Goal: Transaction & Acquisition: Purchase product/service

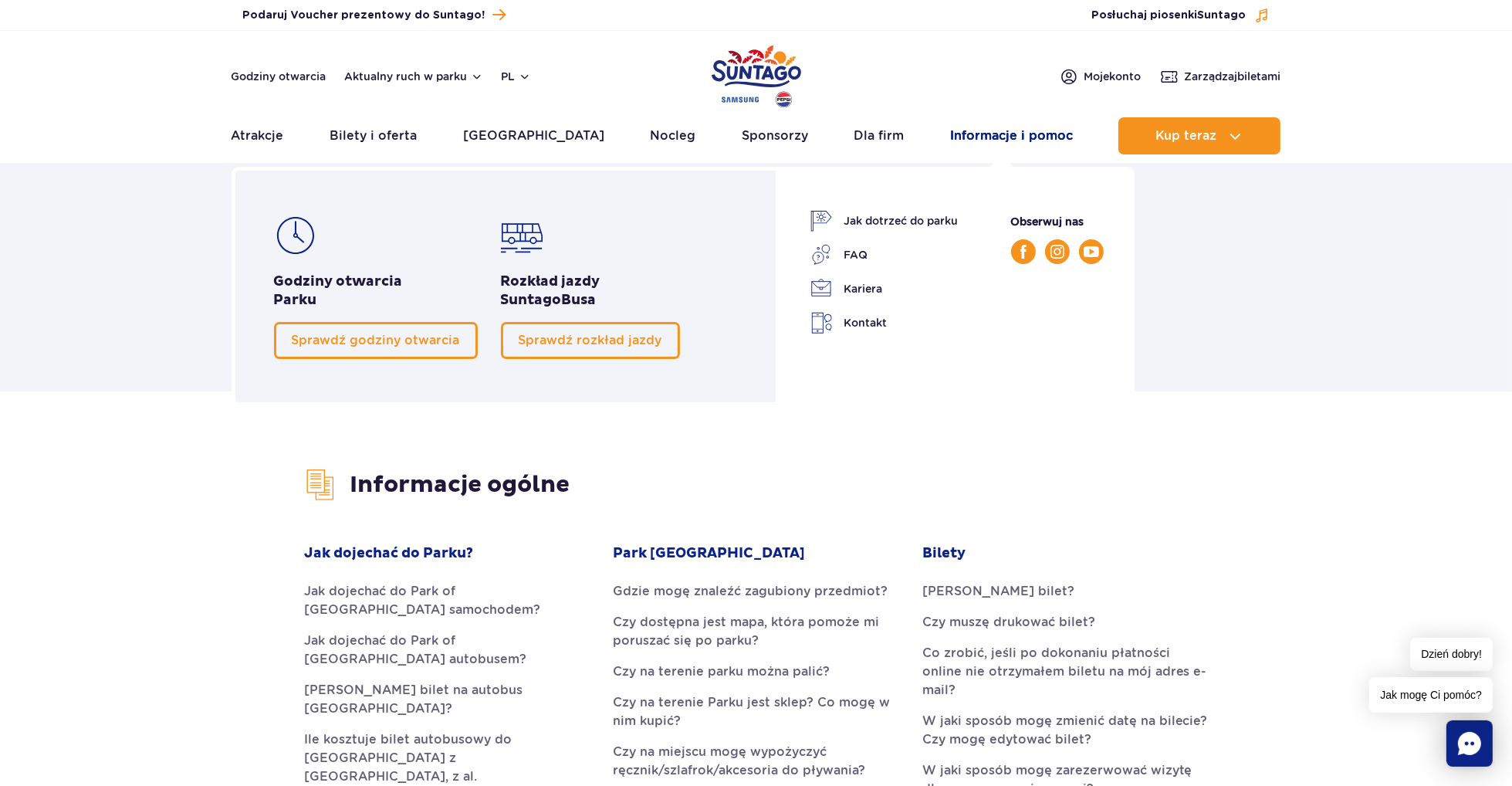
click at [950, 137] on link "Informacje i pomoc" at bounding box center [1012, 136] width 123 height 37
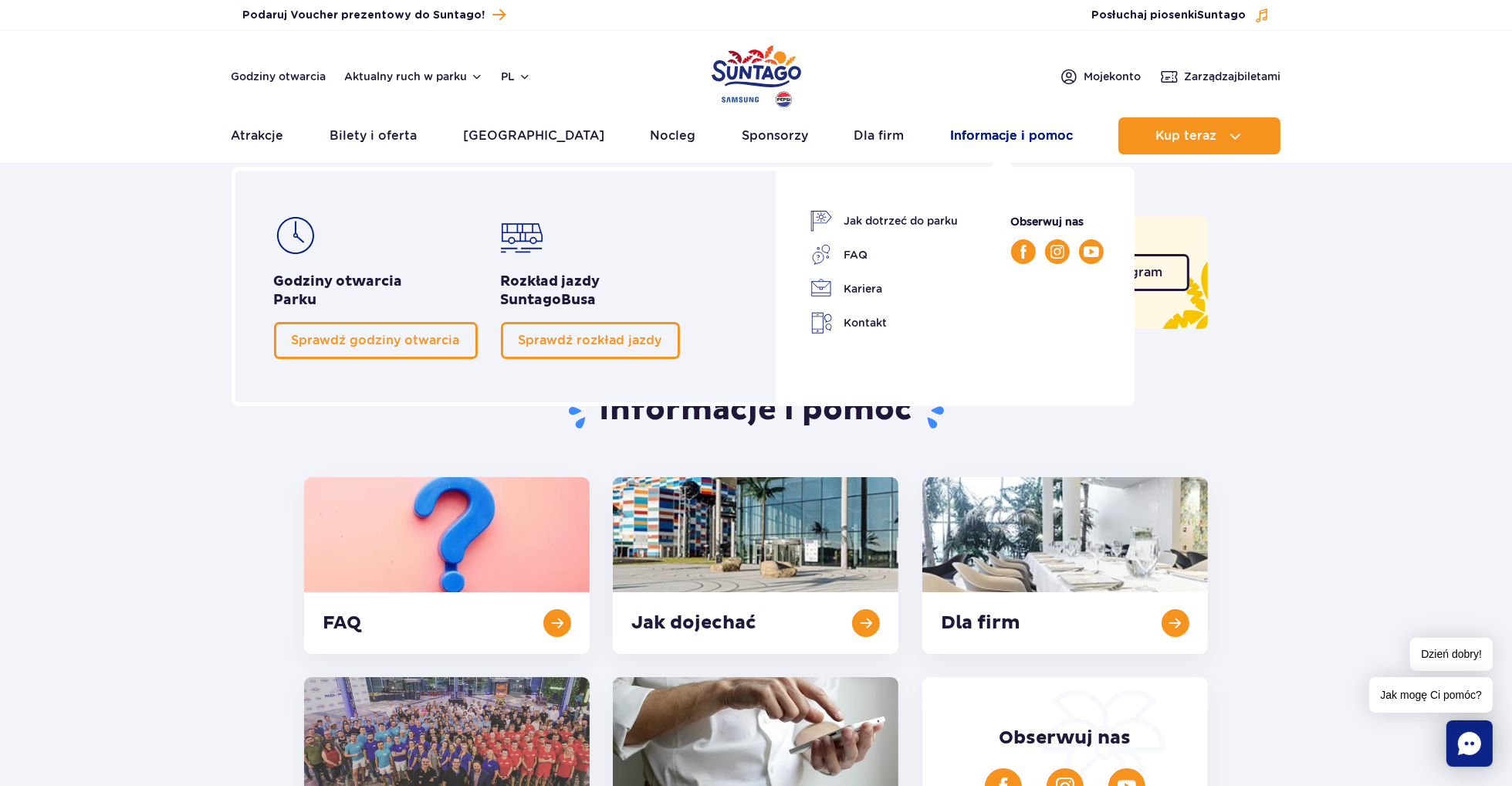
click at [957, 125] on link "Informacje i pomoc" at bounding box center [1012, 136] width 123 height 37
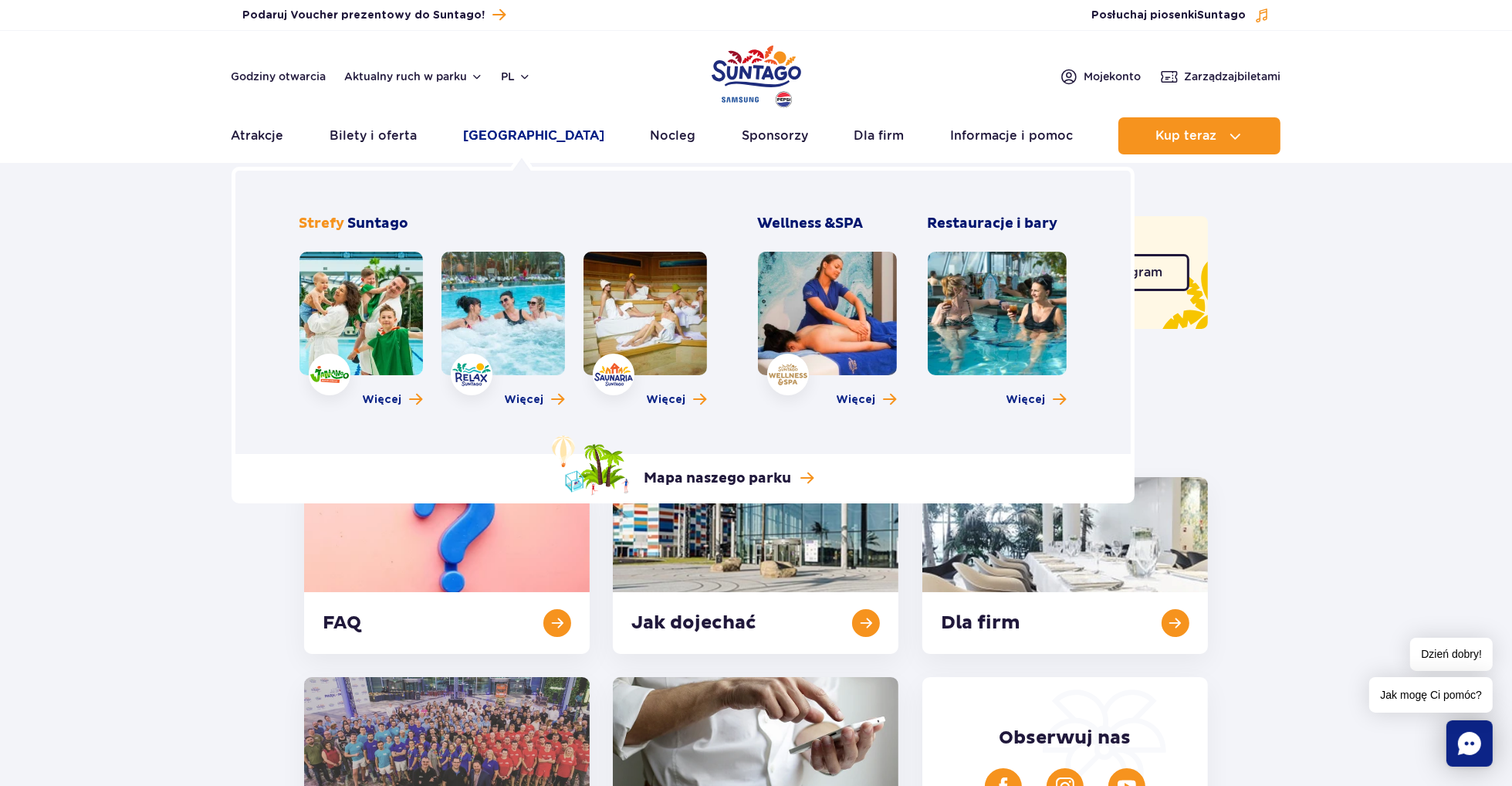
click at [541, 137] on link "[GEOGRAPHIC_DATA]" at bounding box center [534, 136] width 142 height 37
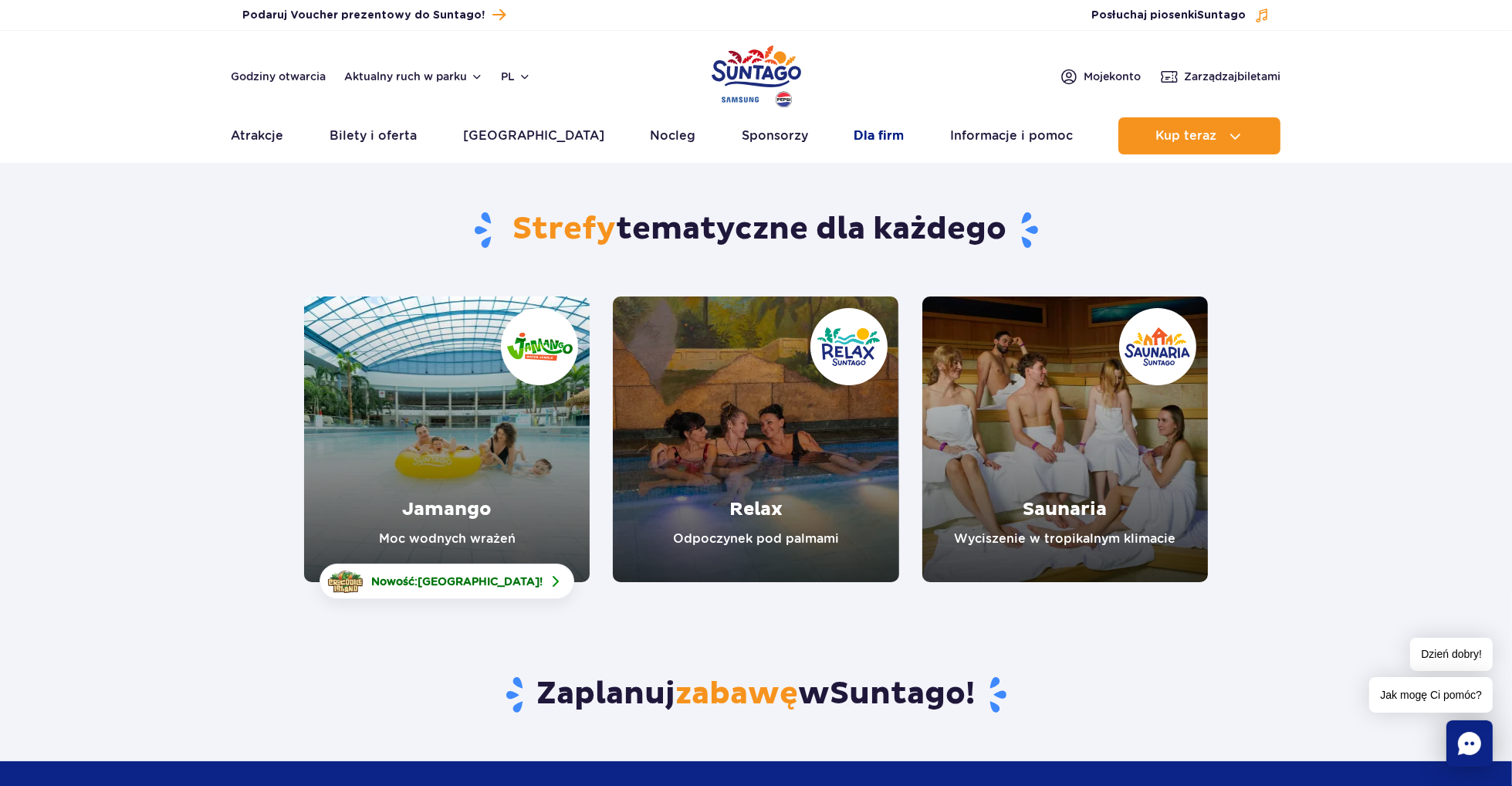
click at [883, 134] on link "Dla firm" at bounding box center [879, 136] width 51 height 37
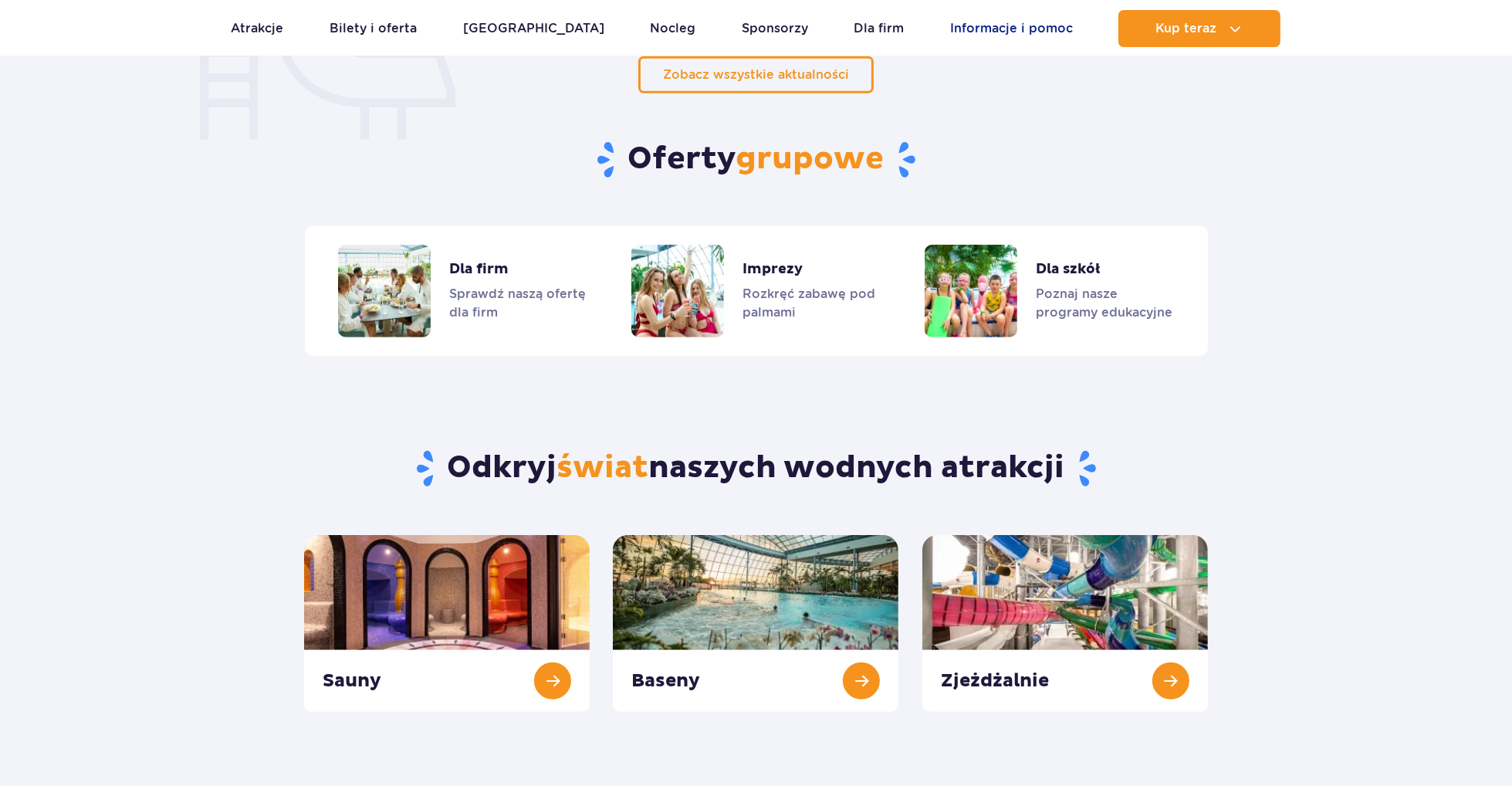
click at [1010, 35] on link "Informacje i pomoc" at bounding box center [1012, 29] width 123 height 37
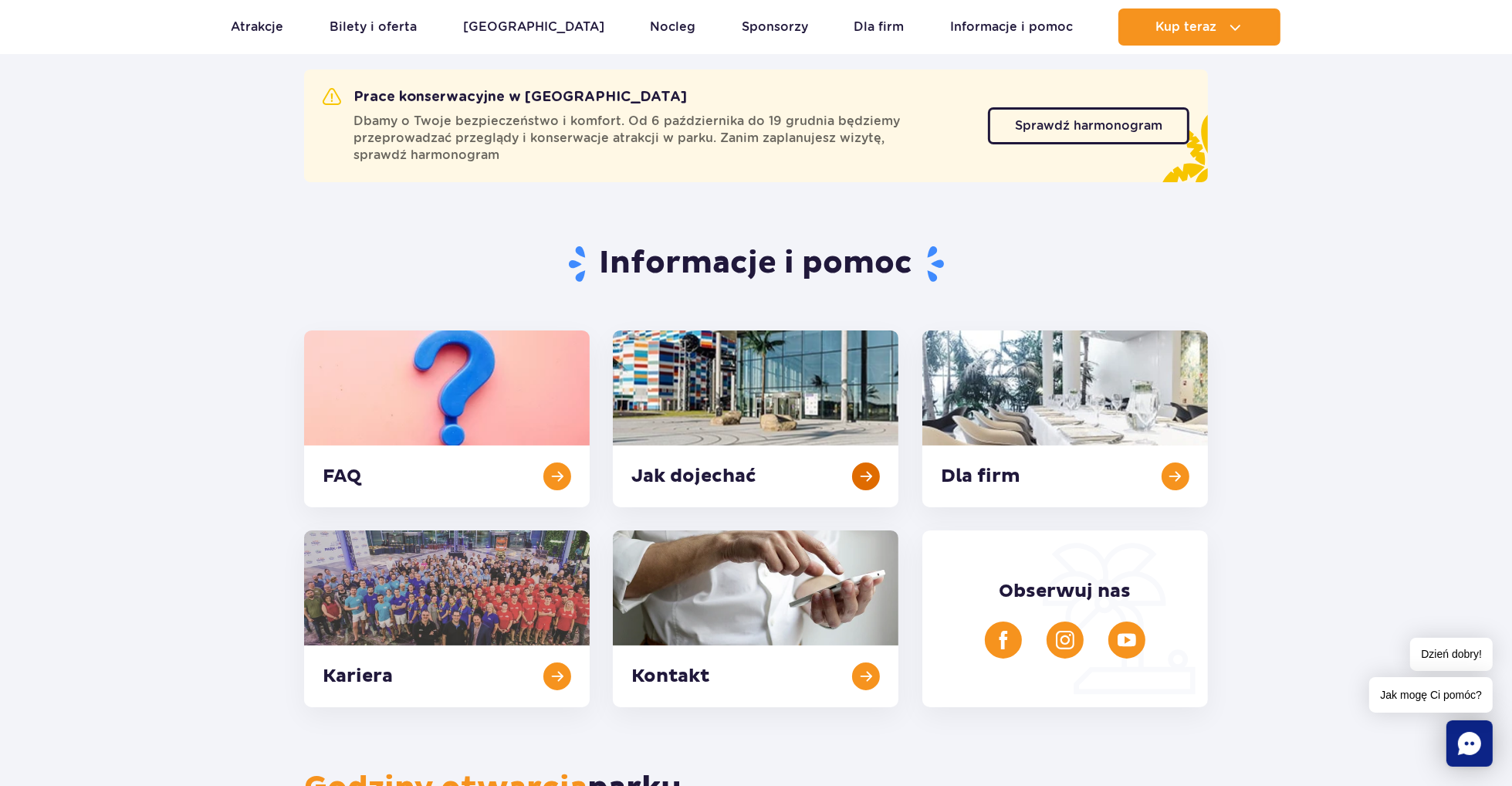
scroll to position [77, 0]
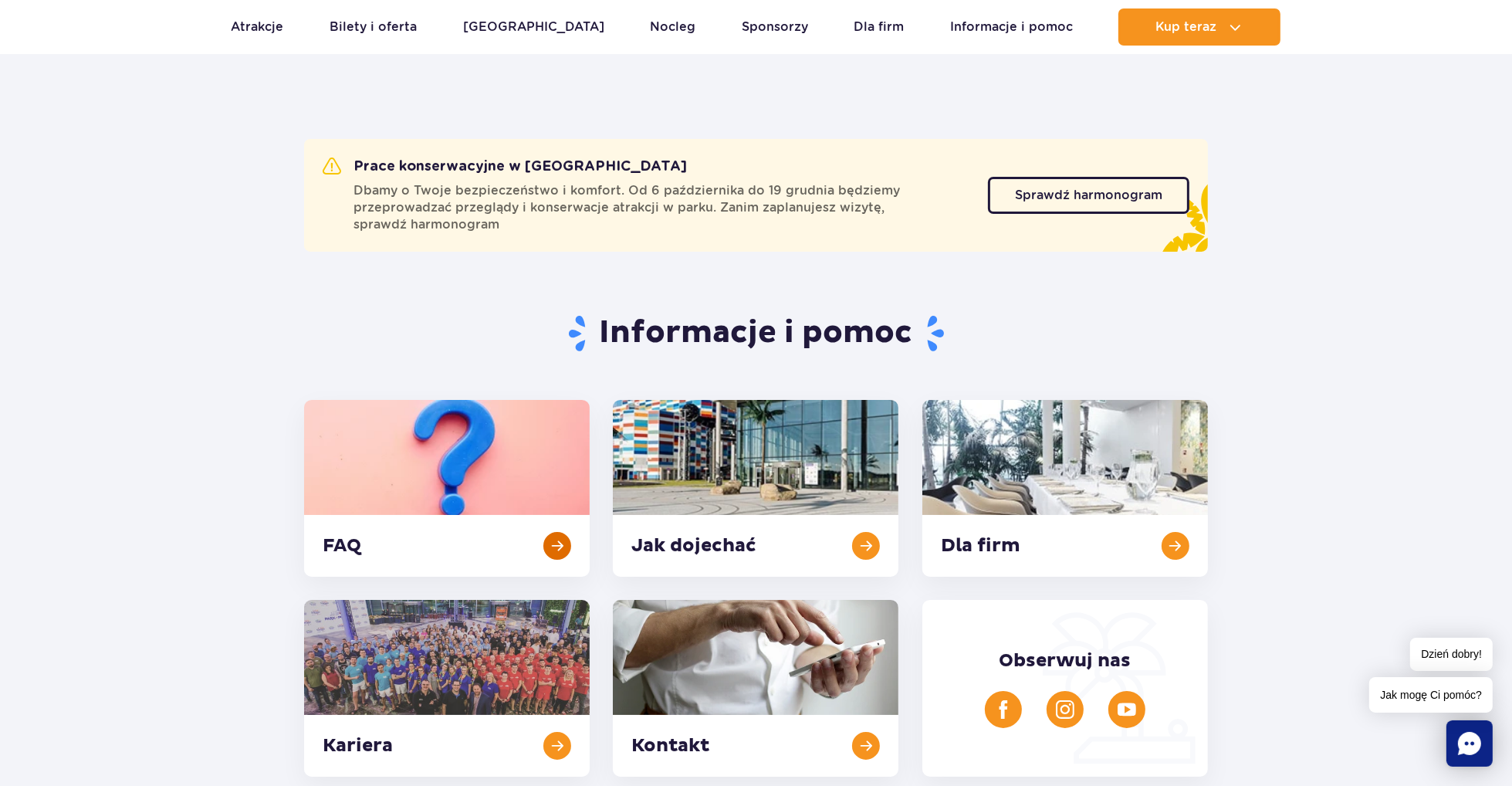
click at [544, 511] on link at bounding box center [446, 488] width 285 height 177
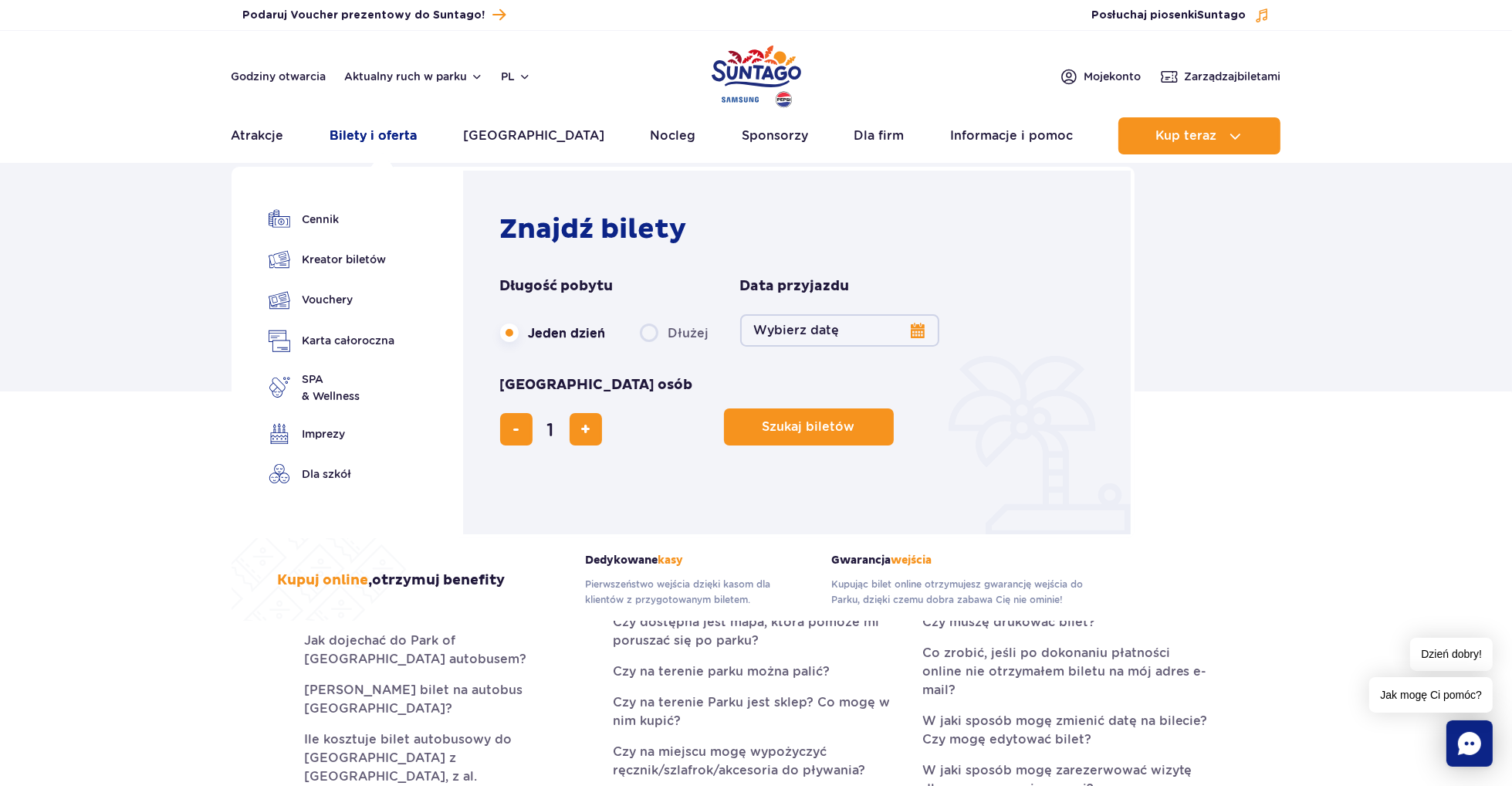
click at [381, 138] on link "Bilety i oferta" at bounding box center [373, 136] width 87 height 37
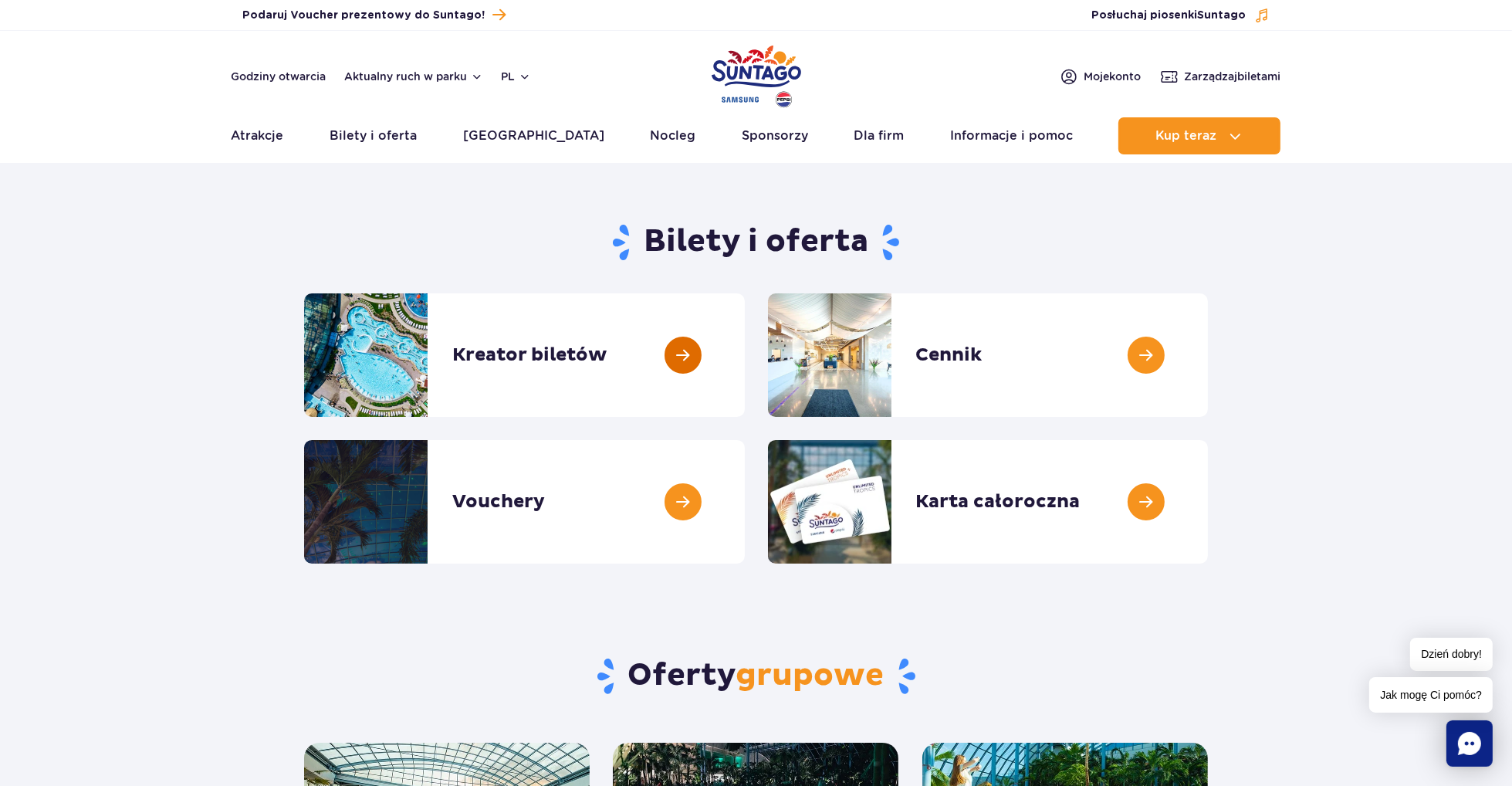
click at [745, 353] on link at bounding box center [745, 355] width 0 height 124
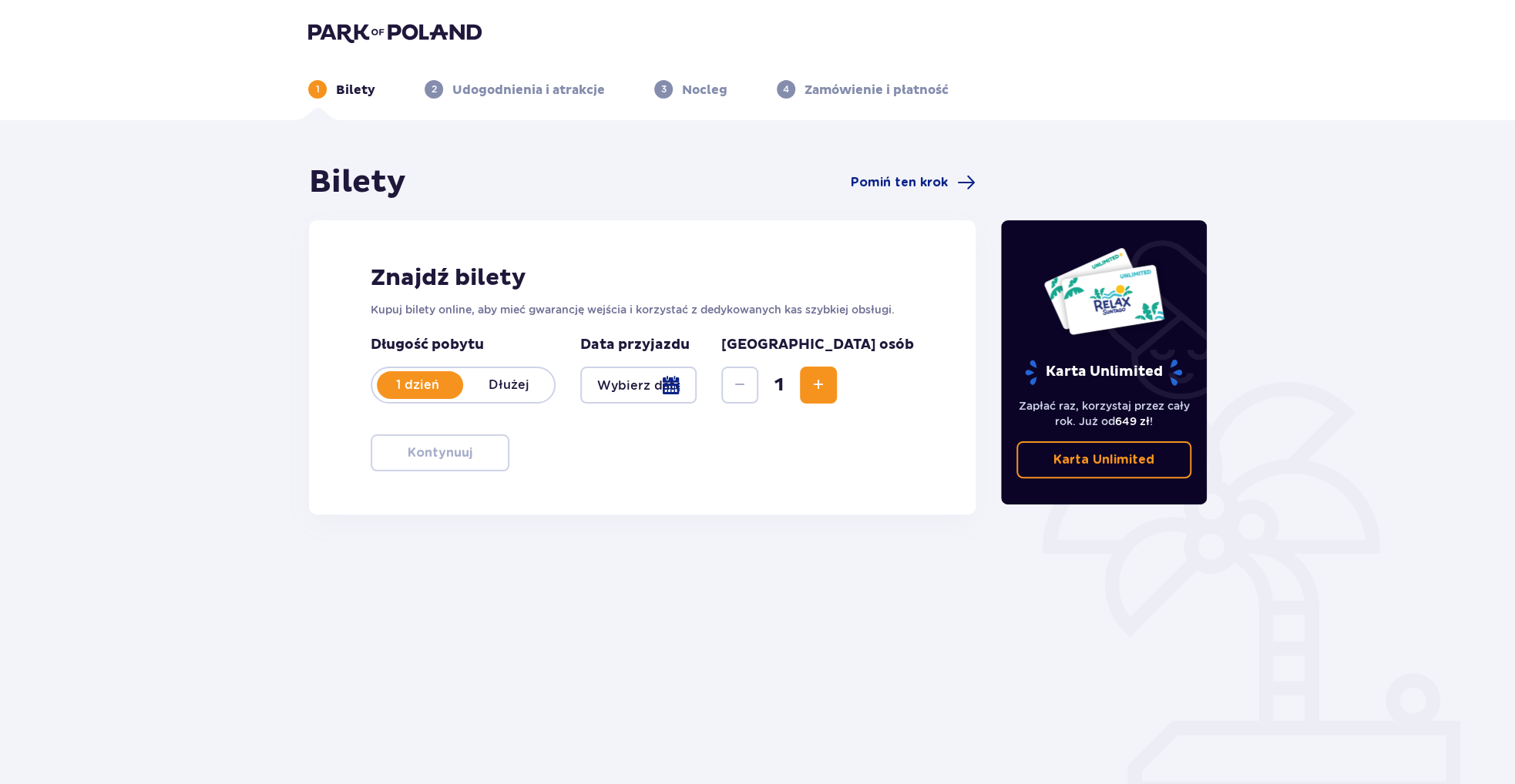
click at [439, 395] on div at bounding box center [419, 385] width 86 height 28
click at [451, 393] on p "1 dzień" at bounding box center [417, 385] width 91 height 17
click at [697, 383] on div at bounding box center [638, 385] width 116 height 37
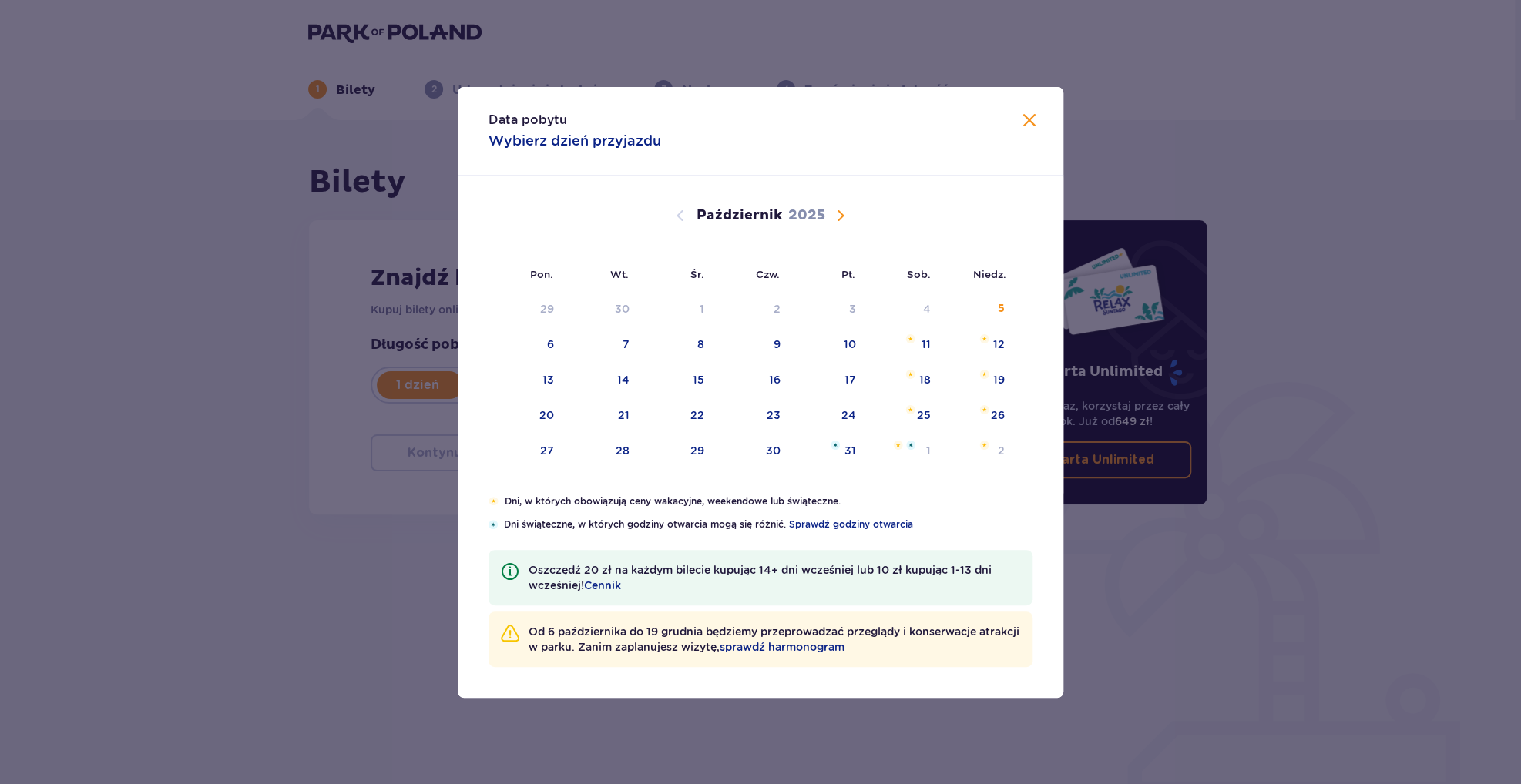
click at [834, 212] on span "Następny miesiąc" at bounding box center [841, 216] width 19 height 19
click at [916, 343] on div "8" at bounding box center [902, 345] width 75 height 34
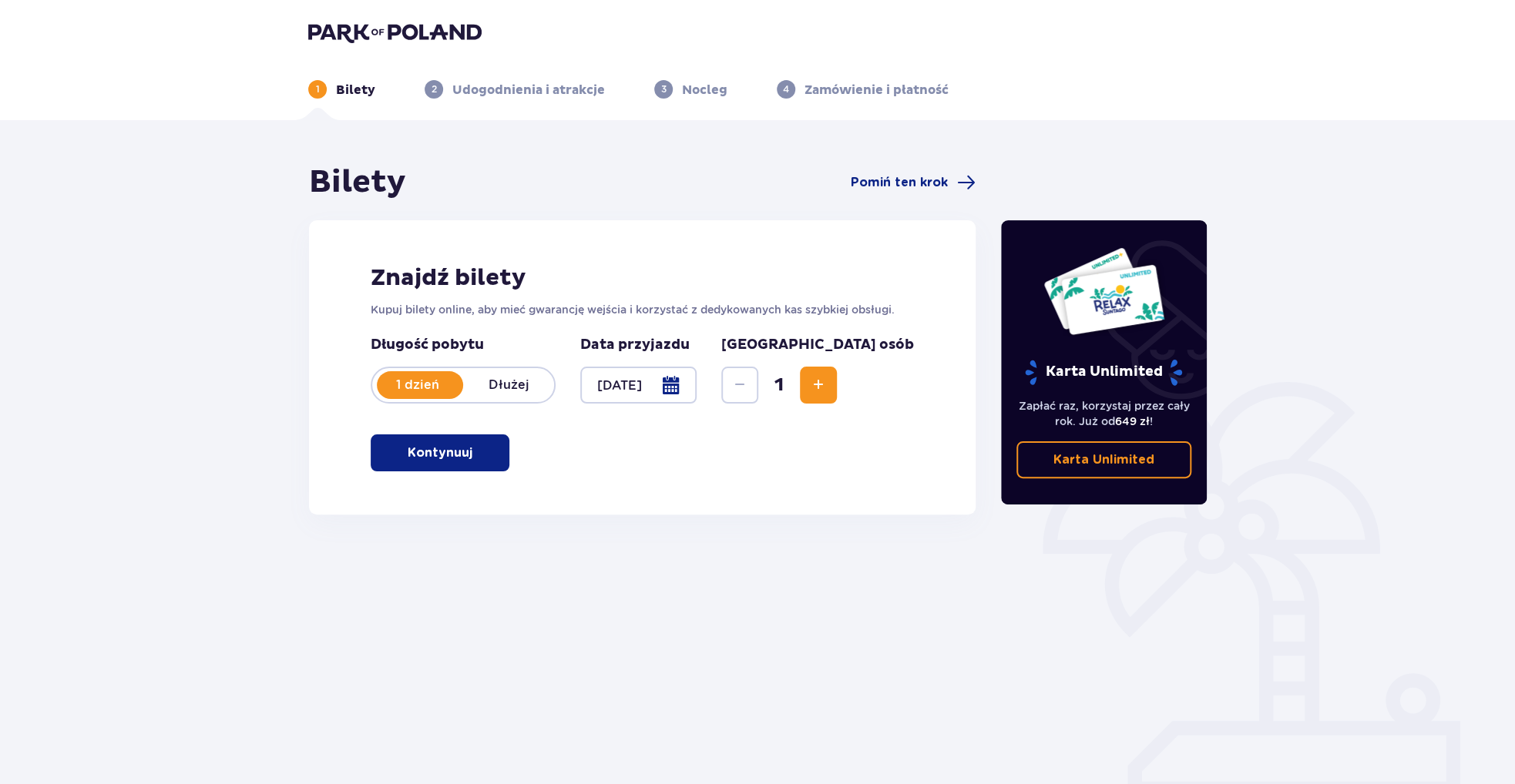
click at [657, 385] on div at bounding box center [638, 385] width 116 height 37
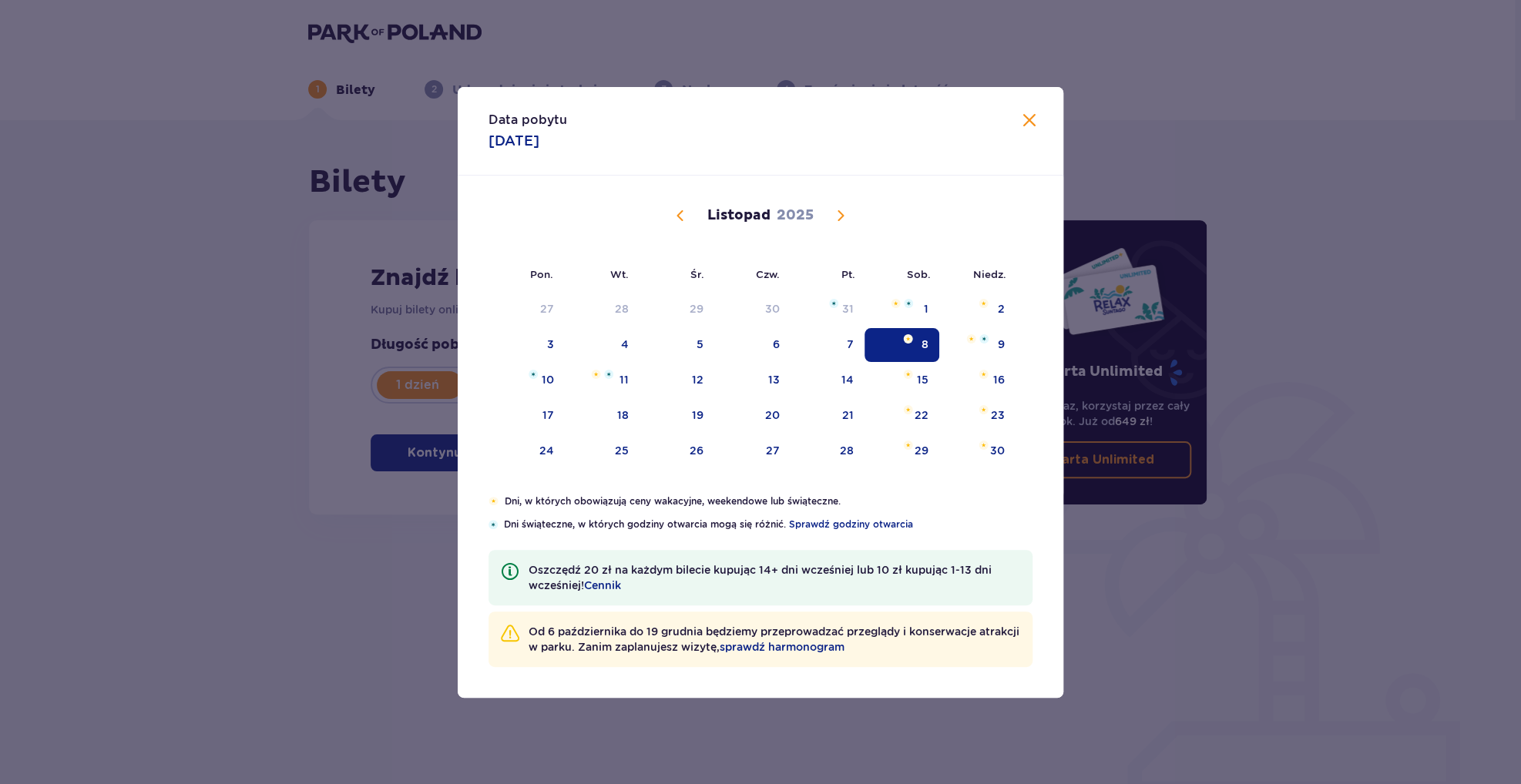
click at [836, 207] on span "Następny miesiąc" at bounding box center [841, 216] width 19 height 19
click at [828, 373] on div "19" at bounding box center [827, 381] width 75 height 34
type input "19.12.25"
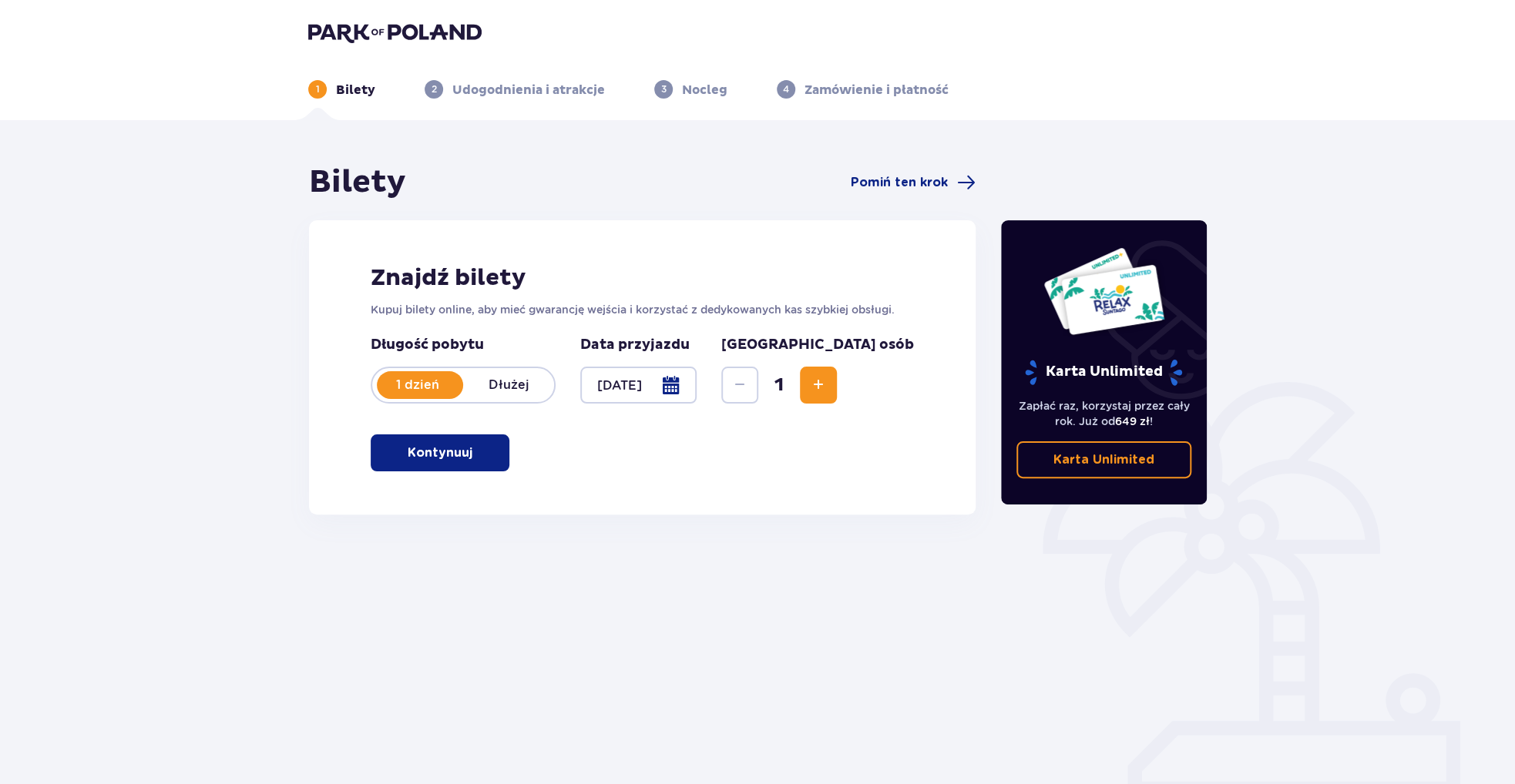
click at [828, 387] on span "Zwiększ" at bounding box center [818, 385] width 19 height 19
click at [471, 451] on span "button" at bounding box center [476, 453] width 19 height 19
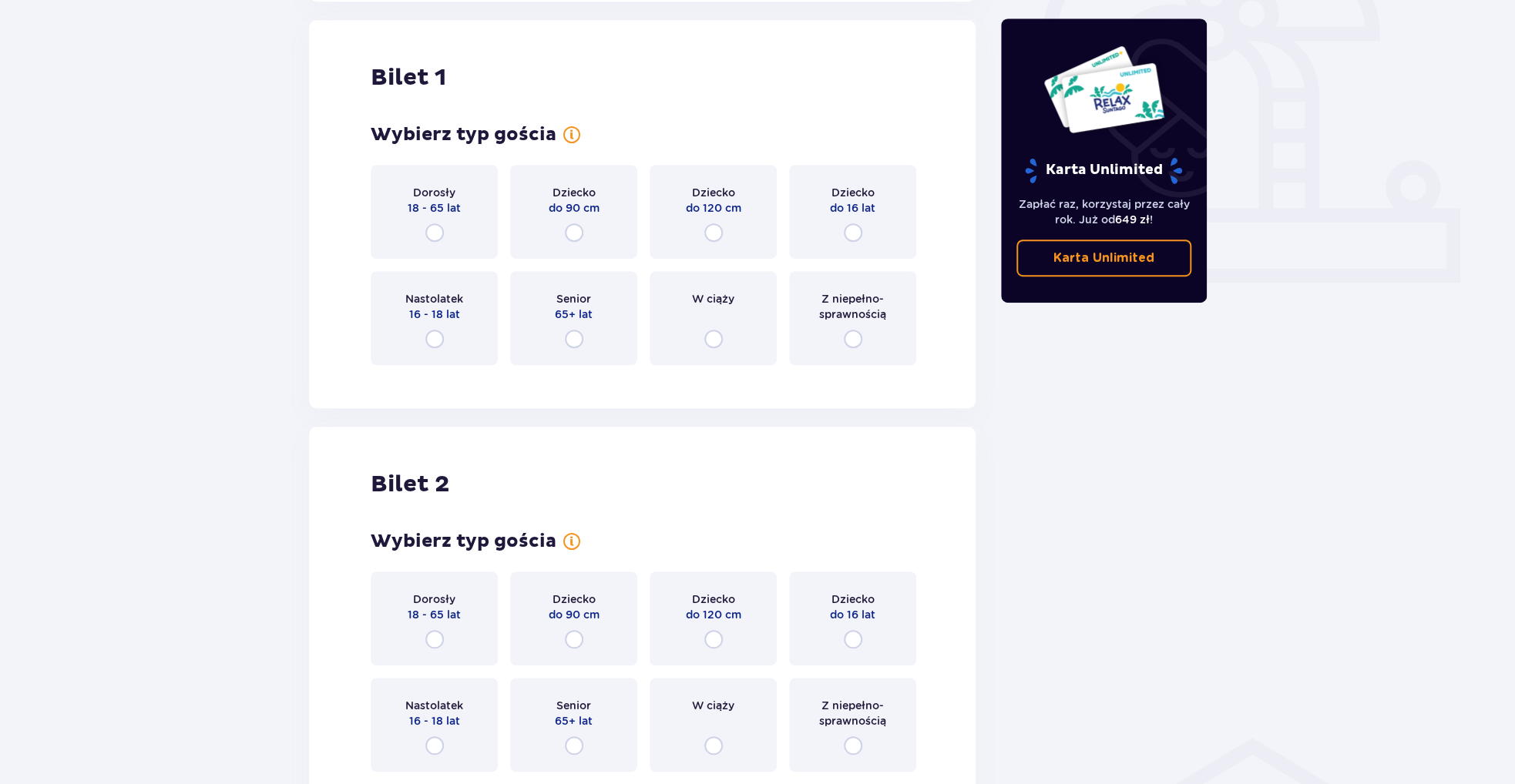
scroll to position [515, 0]
click at [440, 232] on input "radio" at bounding box center [435, 231] width 19 height 19
radio input "true"
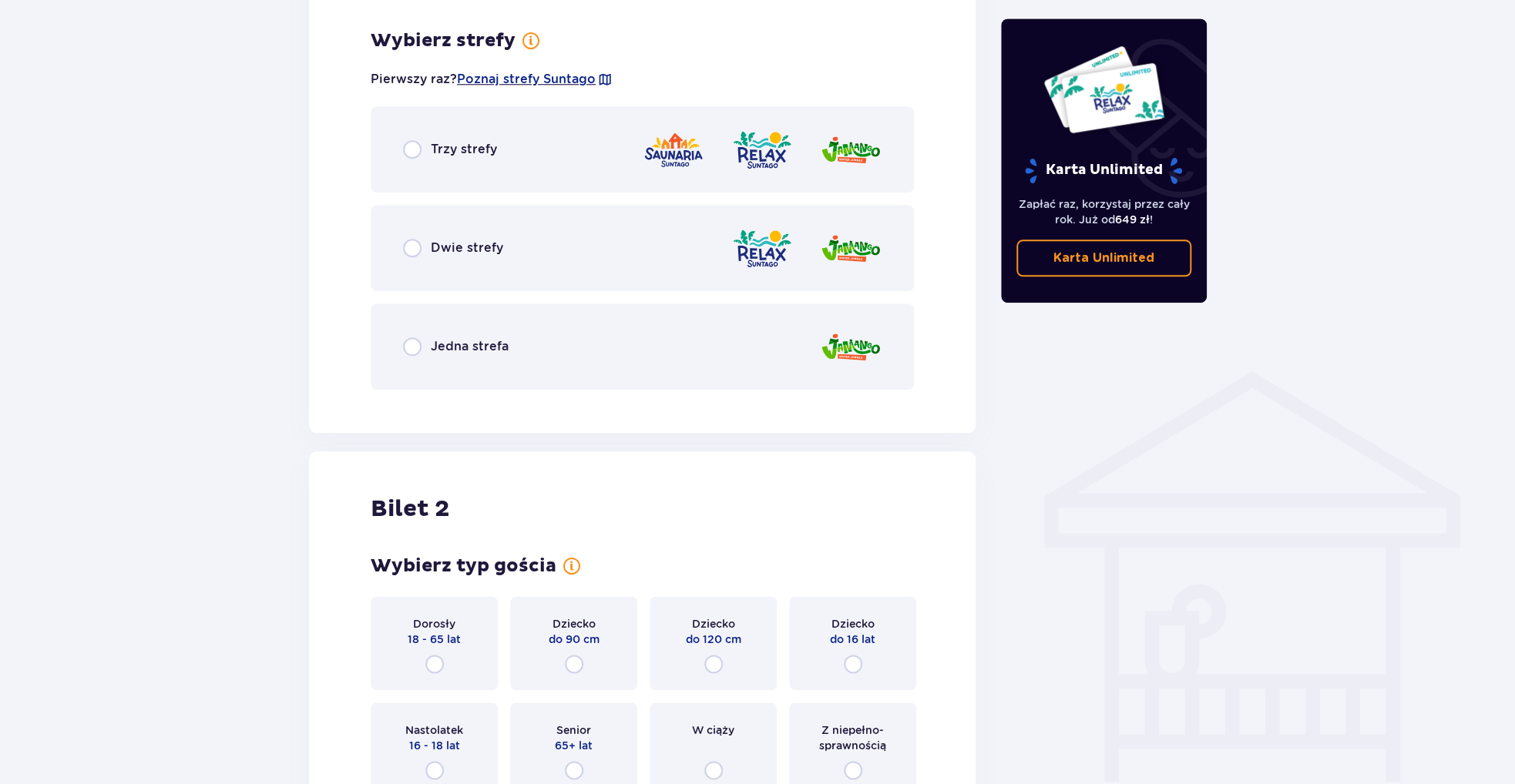
scroll to position [890, 0]
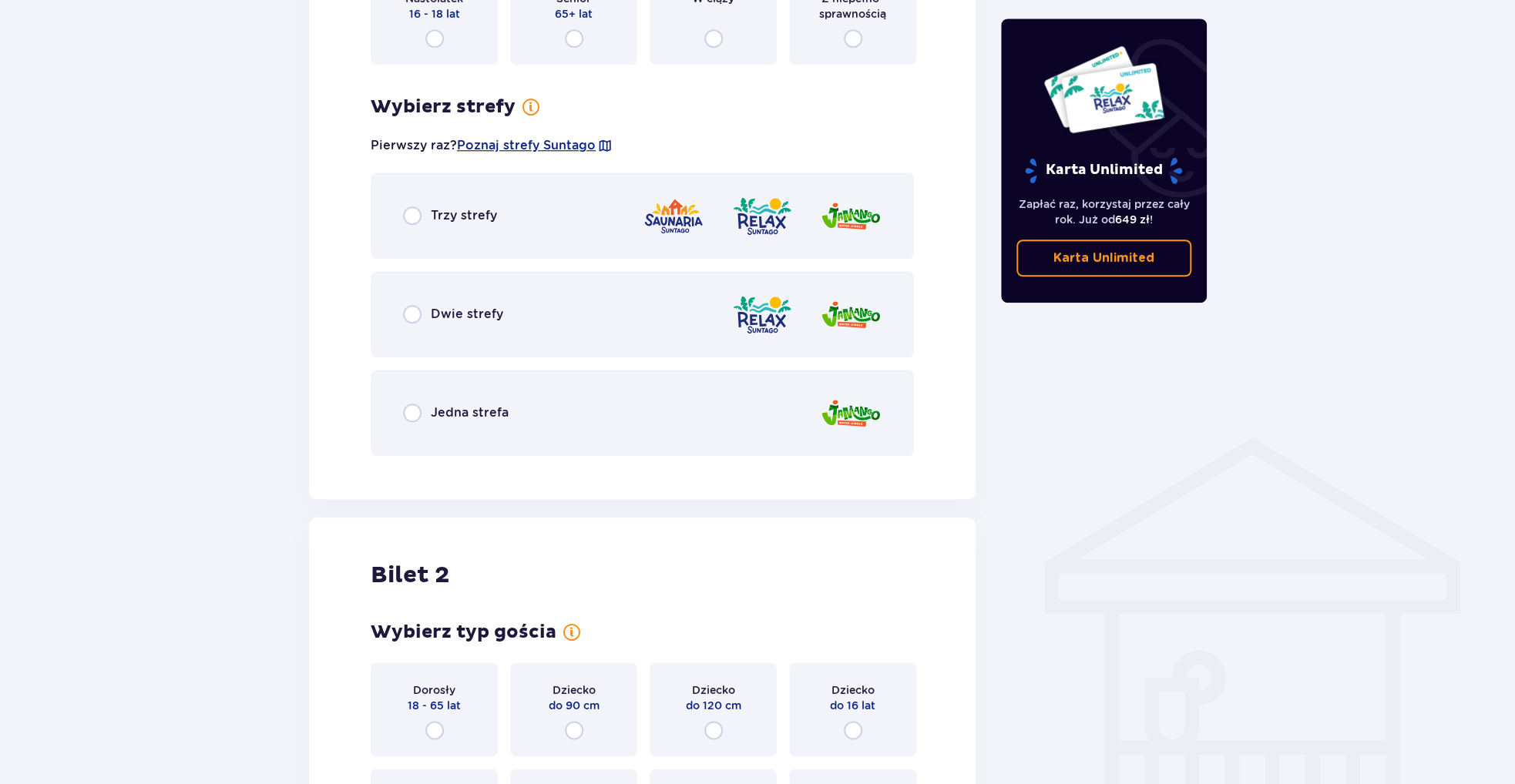
click at [437, 222] on span "Trzy strefy" at bounding box center [464, 216] width 66 height 17
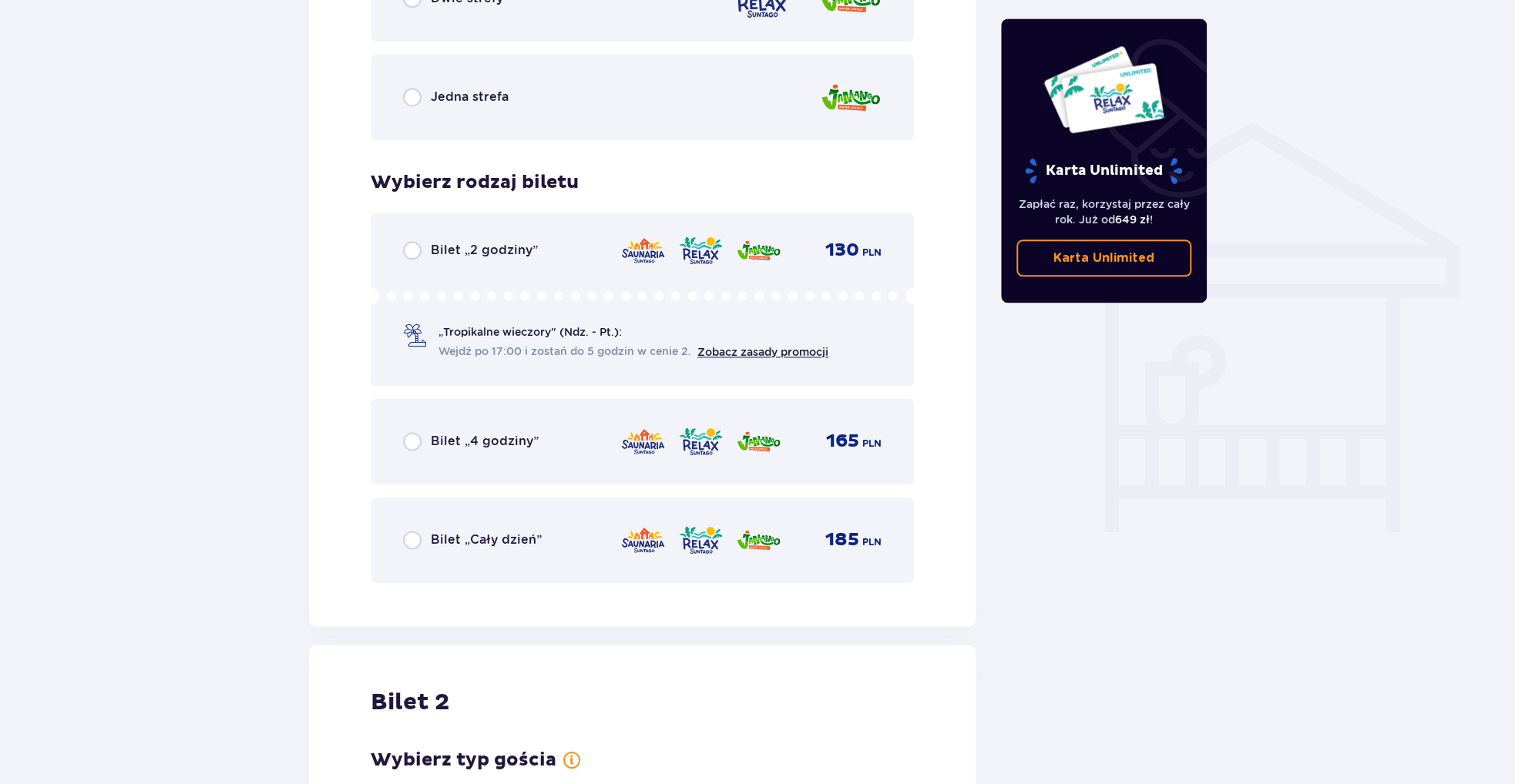
scroll to position [1128, 0]
drag, startPoint x: 704, startPoint y: 356, endPoint x: 620, endPoint y: 405, distance: 97.2
click at [160, 369] on div "Bilety Pomiń ten krok Znajdź bilety Kupuj bilety online, aby mieć gwarancję wej…" at bounding box center [757, 97] width 1515 height 2209
click at [385, 532] on div "Bilet „Cały dzień” 185 PLN" at bounding box center [642, 541] width 544 height 86
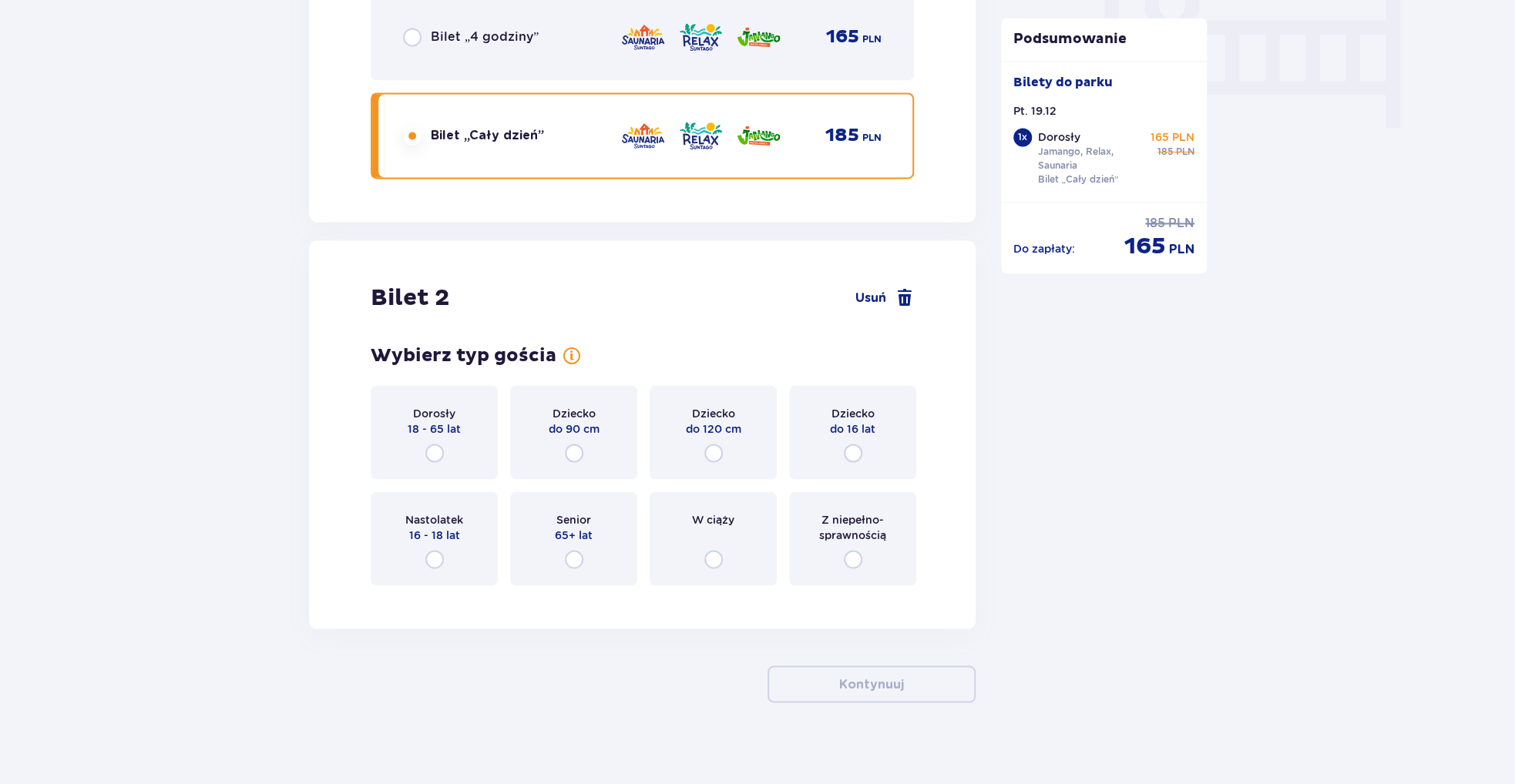
scroll to position [1544, 0]
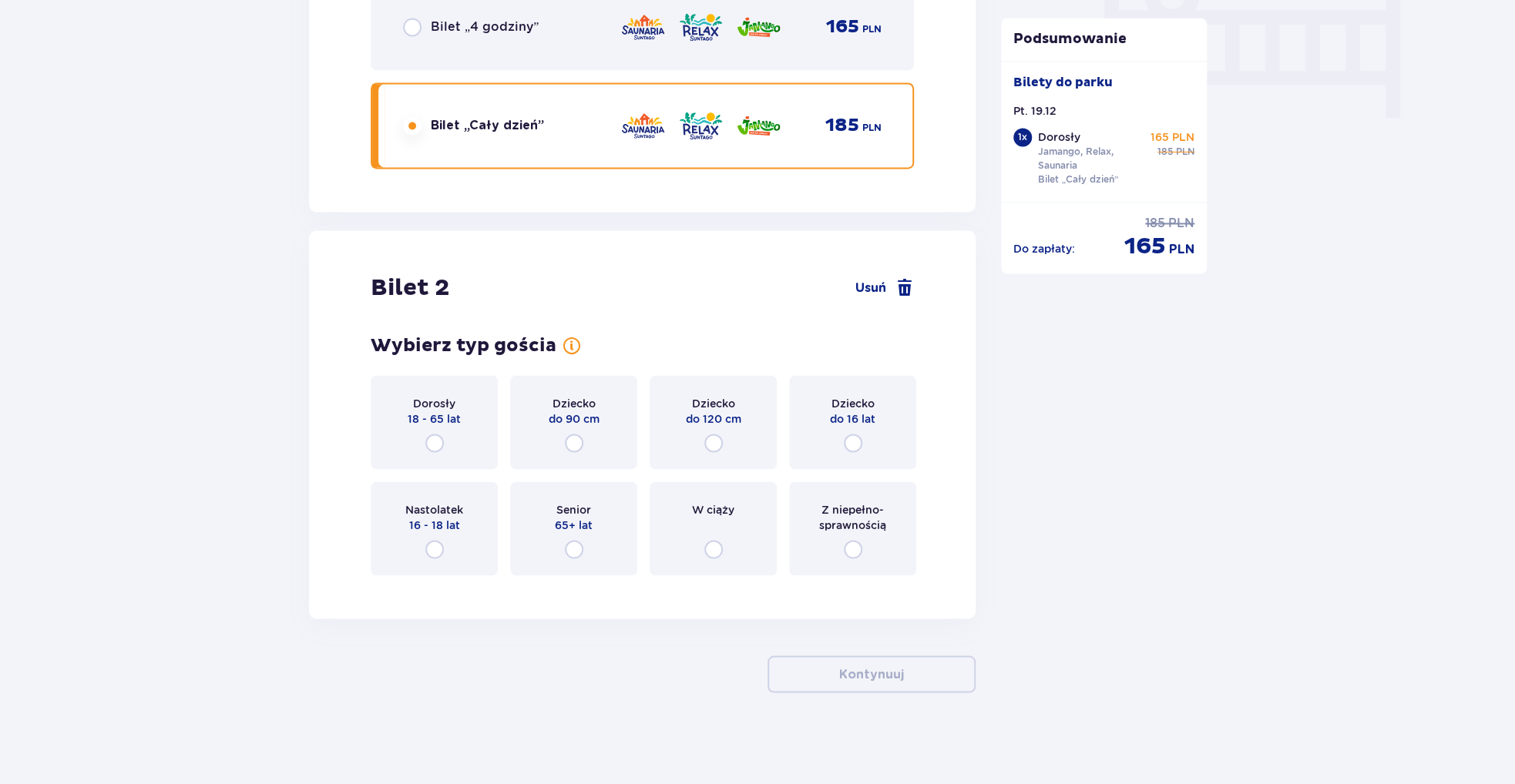
click at [456, 433] on div "Dorosły 18 - 65 lat" at bounding box center [434, 421] width 127 height 94
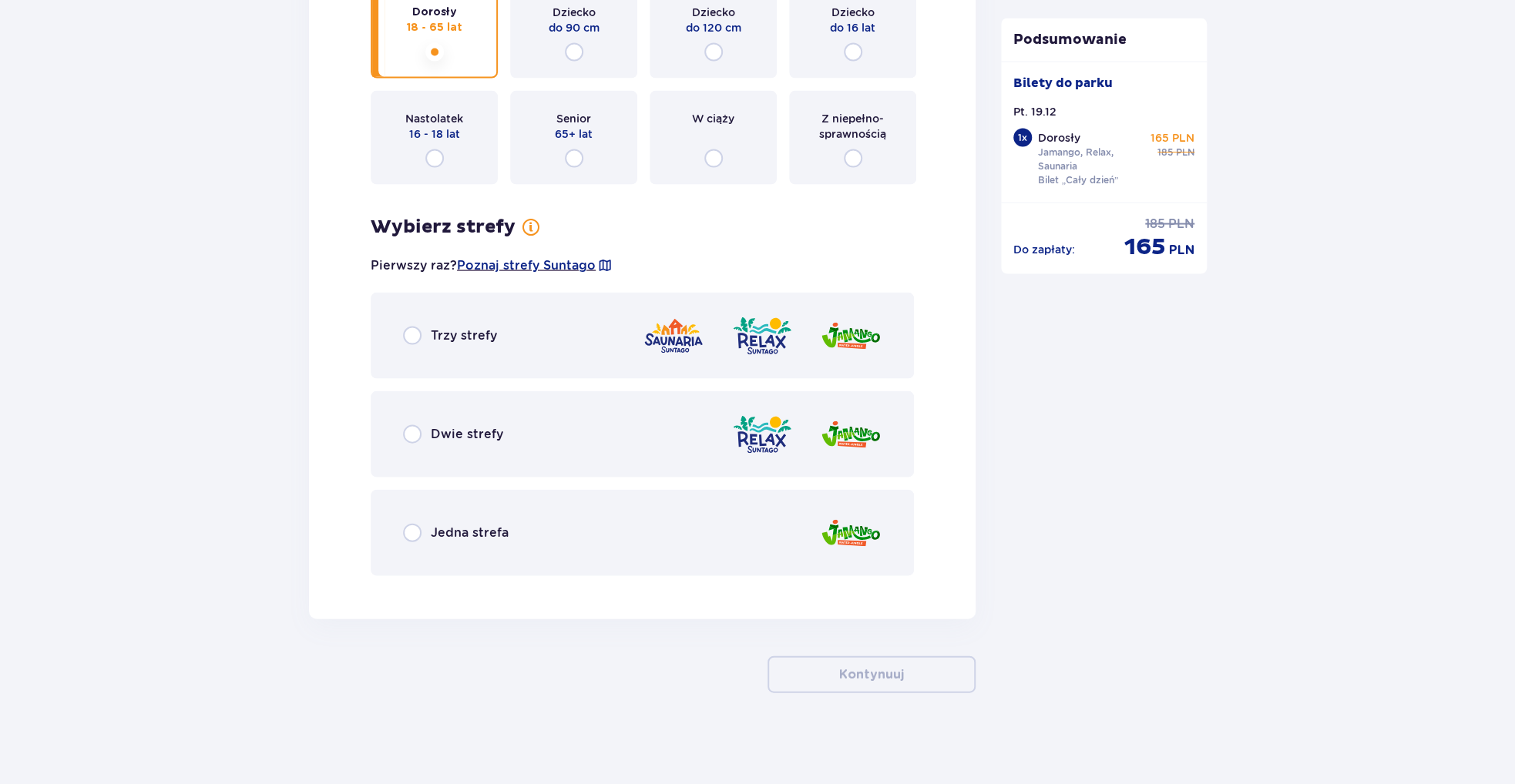
scroll to position [1935, 0]
click at [471, 340] on span "Trzy strefy" at bounding box center [464, 335] width 66 height 17
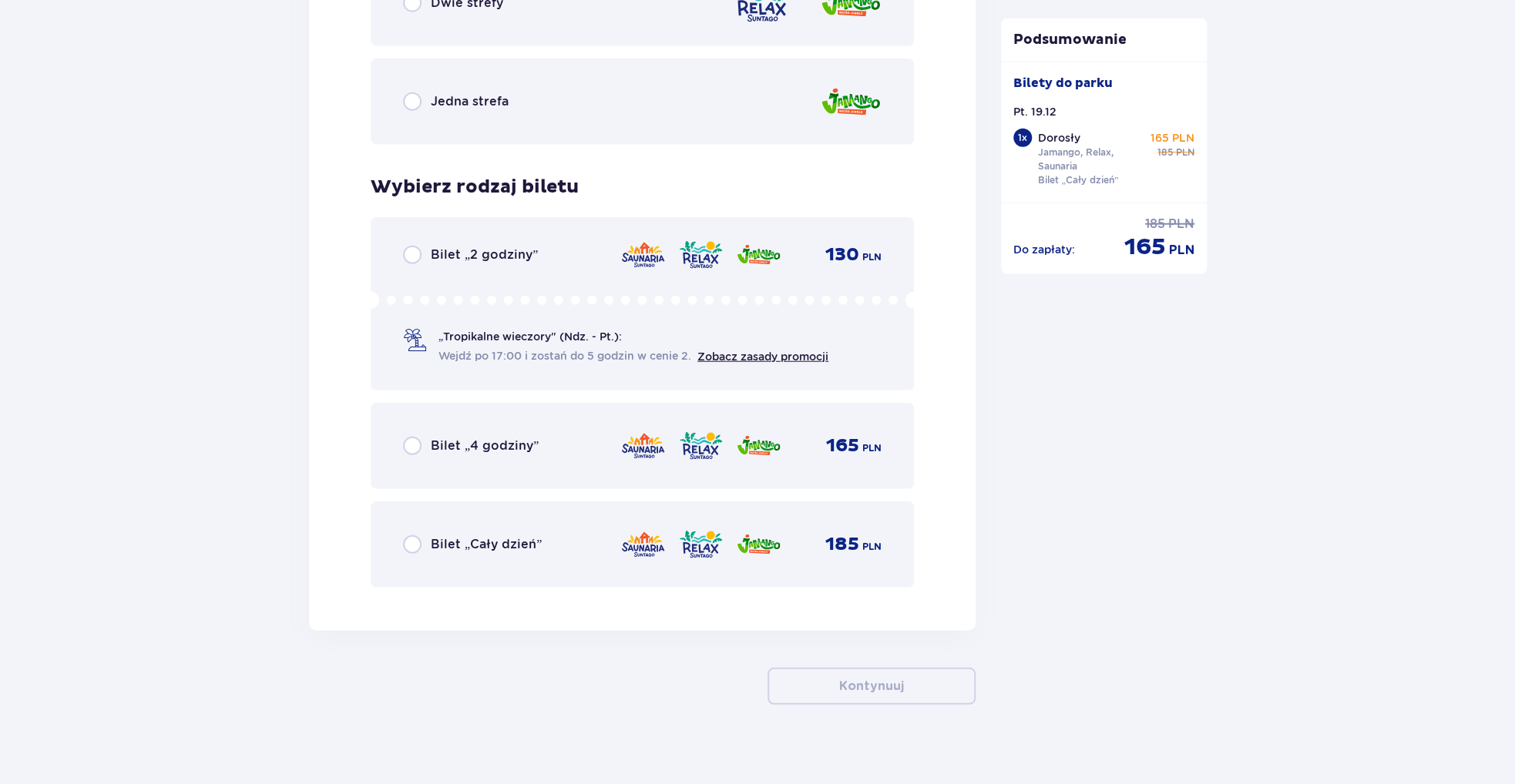
scroll to position [2378, 0]
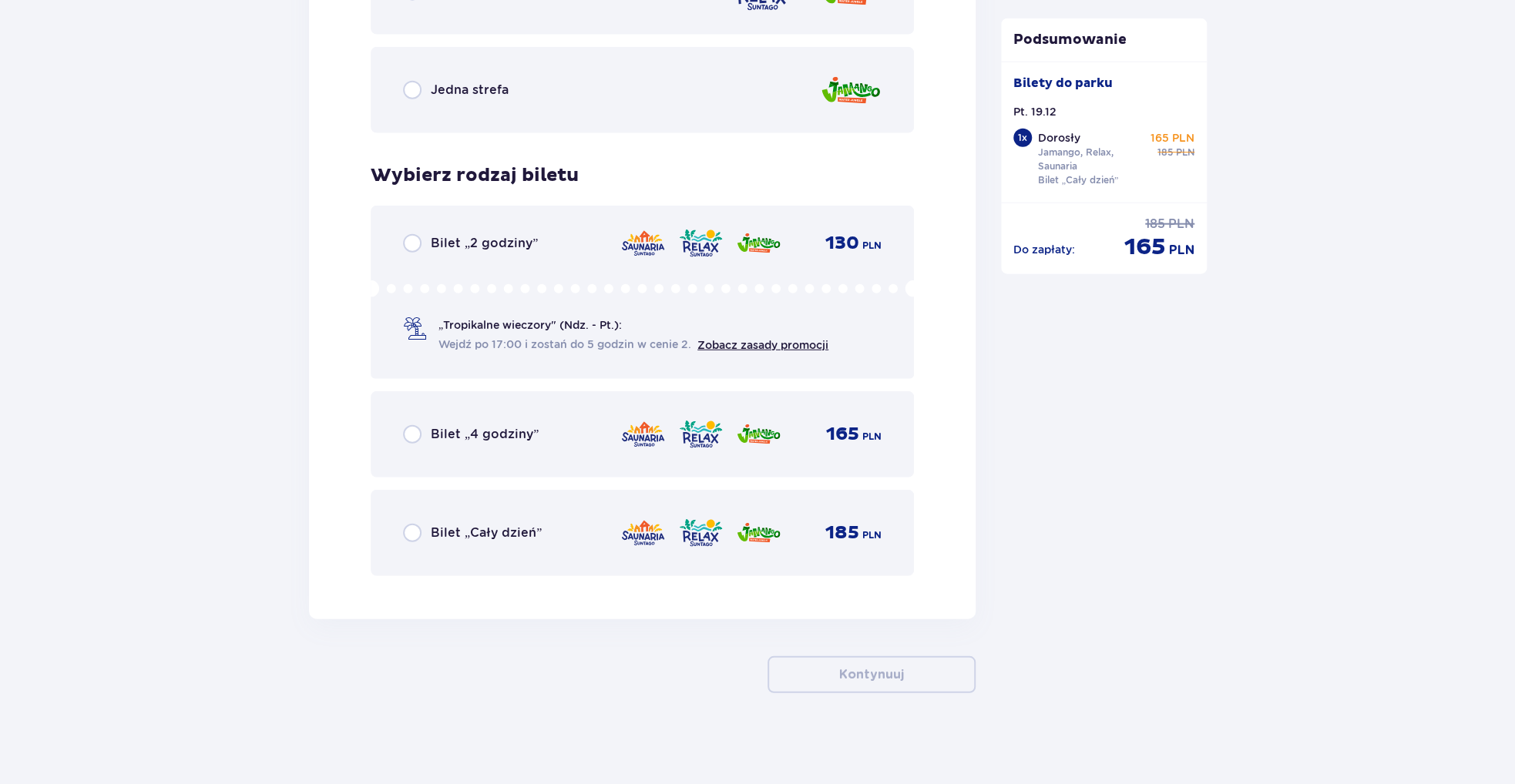
click at [468, 530] on span "Bilet „Cały dzień”" at bounding box center [486, 533] width 111 height 17
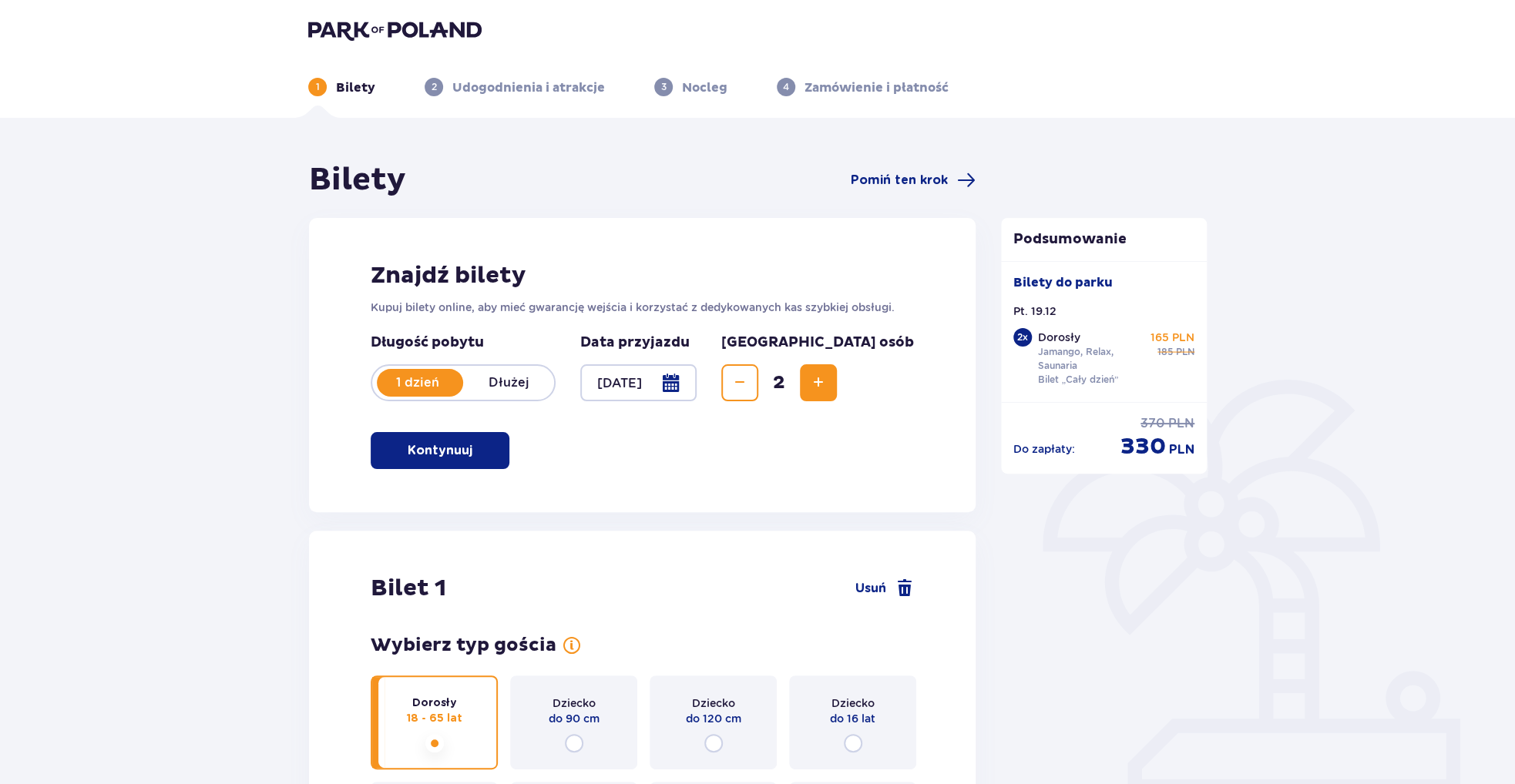
scroll to position [0, 0]
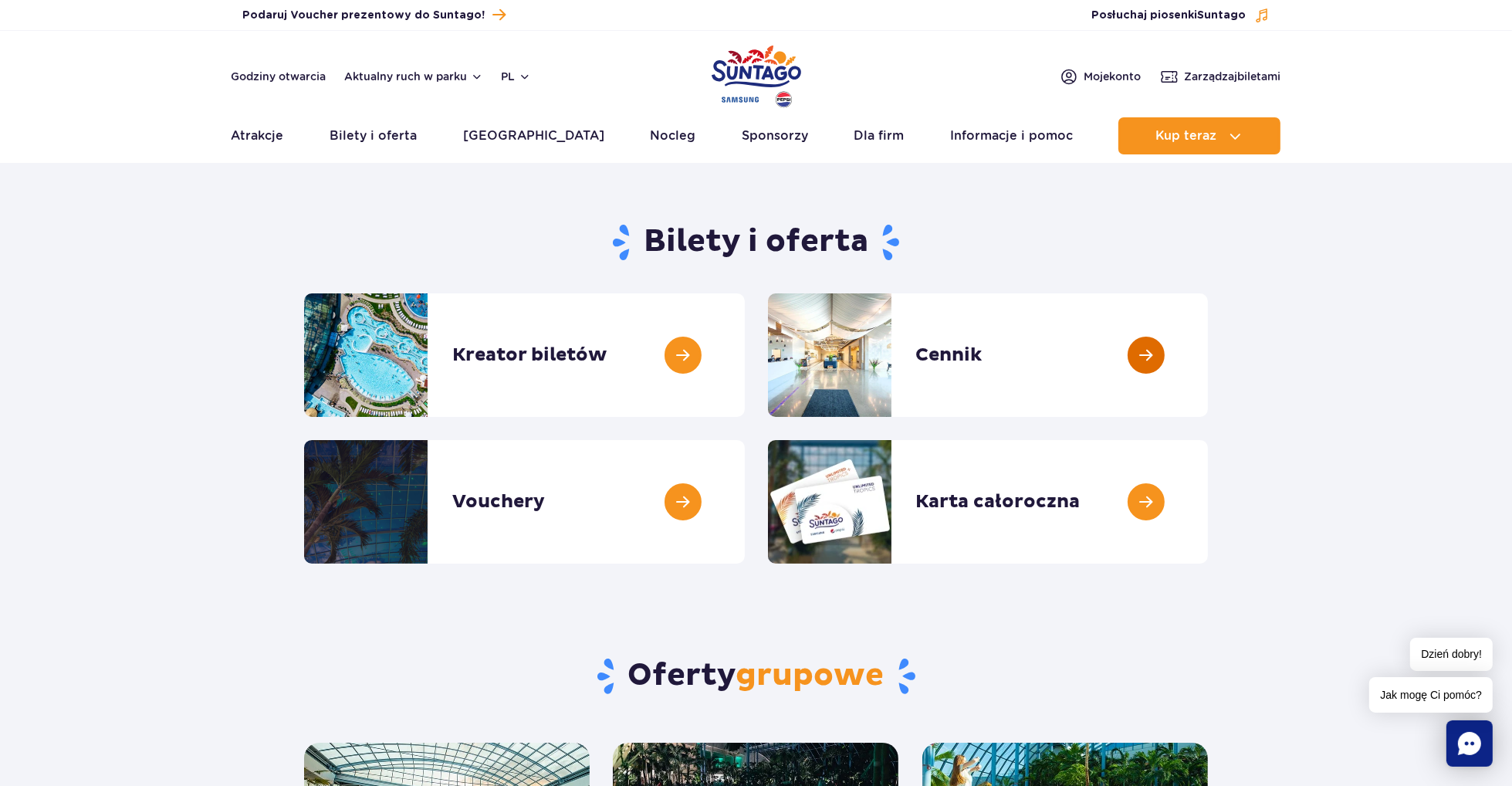
click at [1208, 348] on link at bounding box center [1208, 355] width 0 height 124
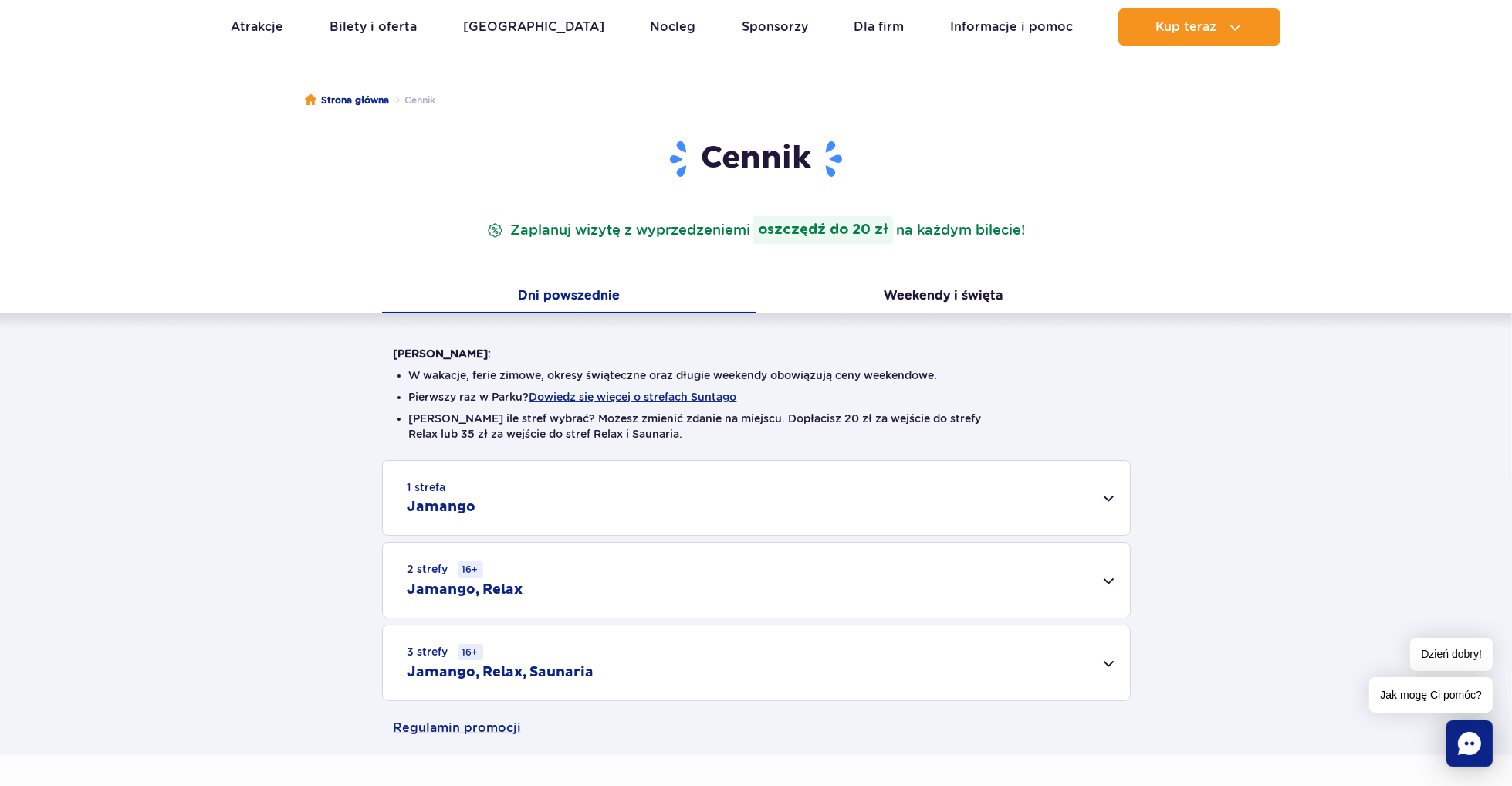
scroll to position [155, 0]
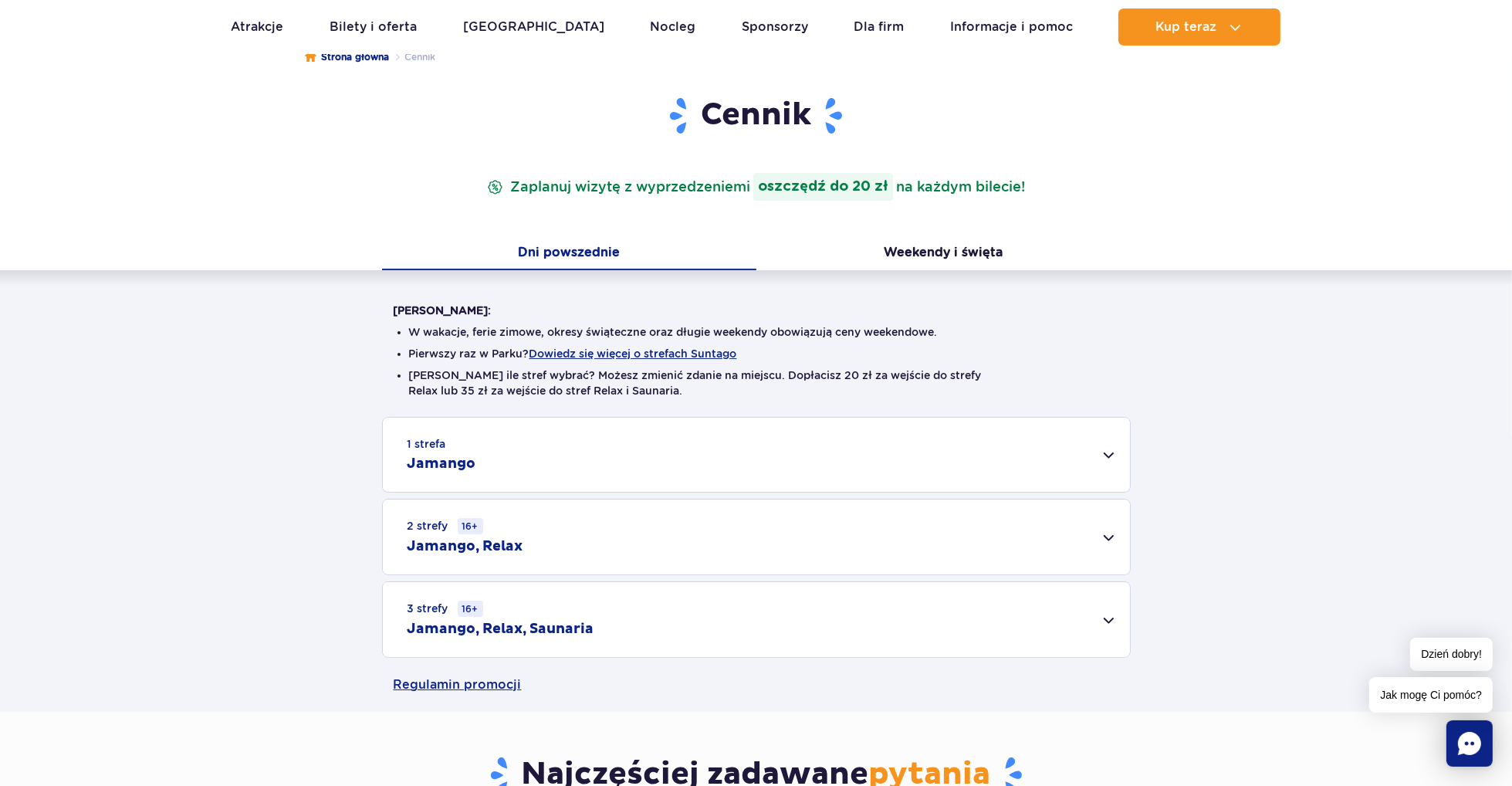
click at [216, 553] on div "1 strefa Jamango Dorosły (18 – 65 lat) / Nastolatek (16 – 18 lat) Ten sam dzień…" at bounding box center [756, 538] width 1512 height 241
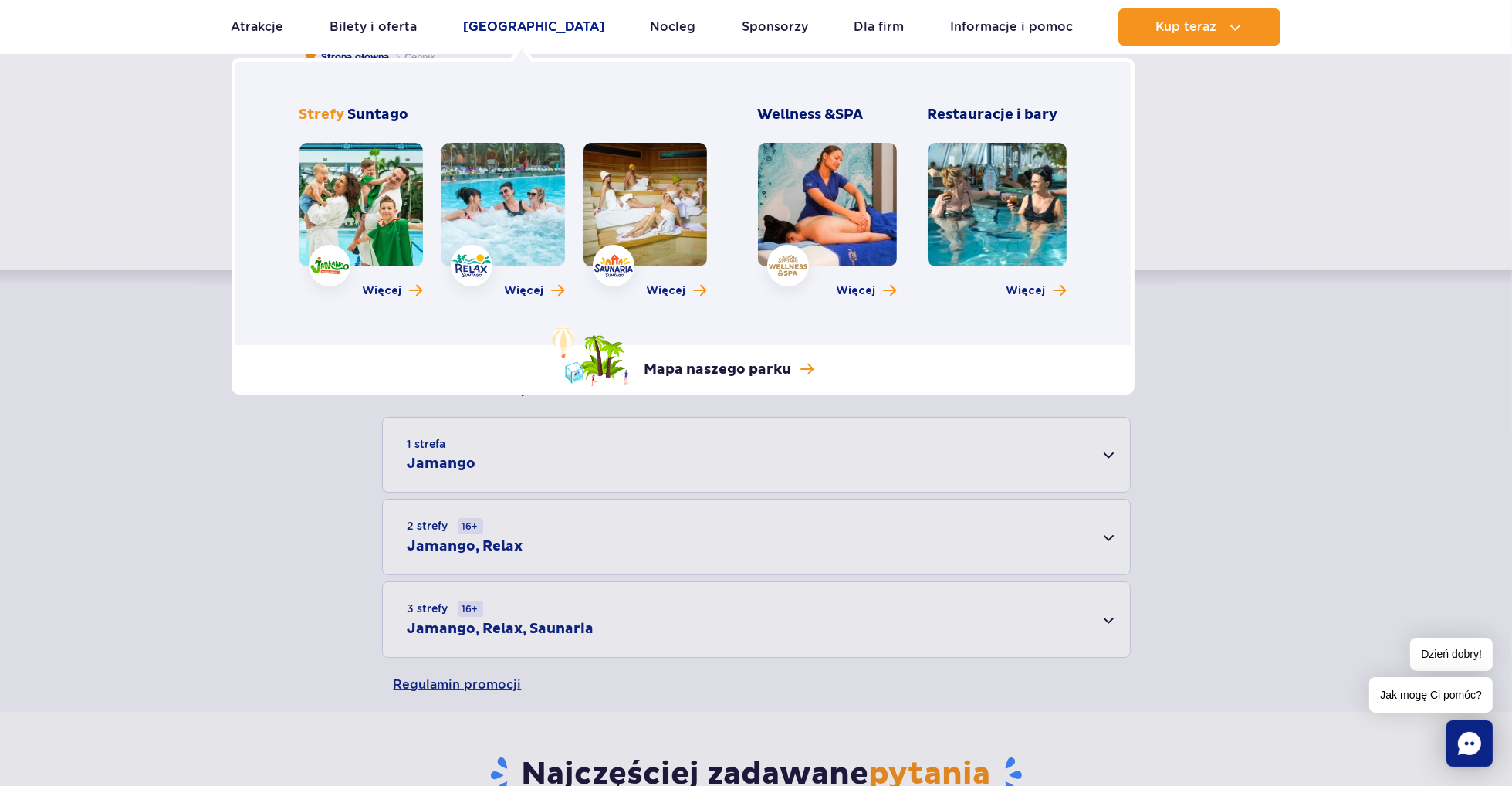
click at [541, 28] on link "[GEOGRAPHIC_DATA]" at bounding box center [534, 27] width 142 height 37
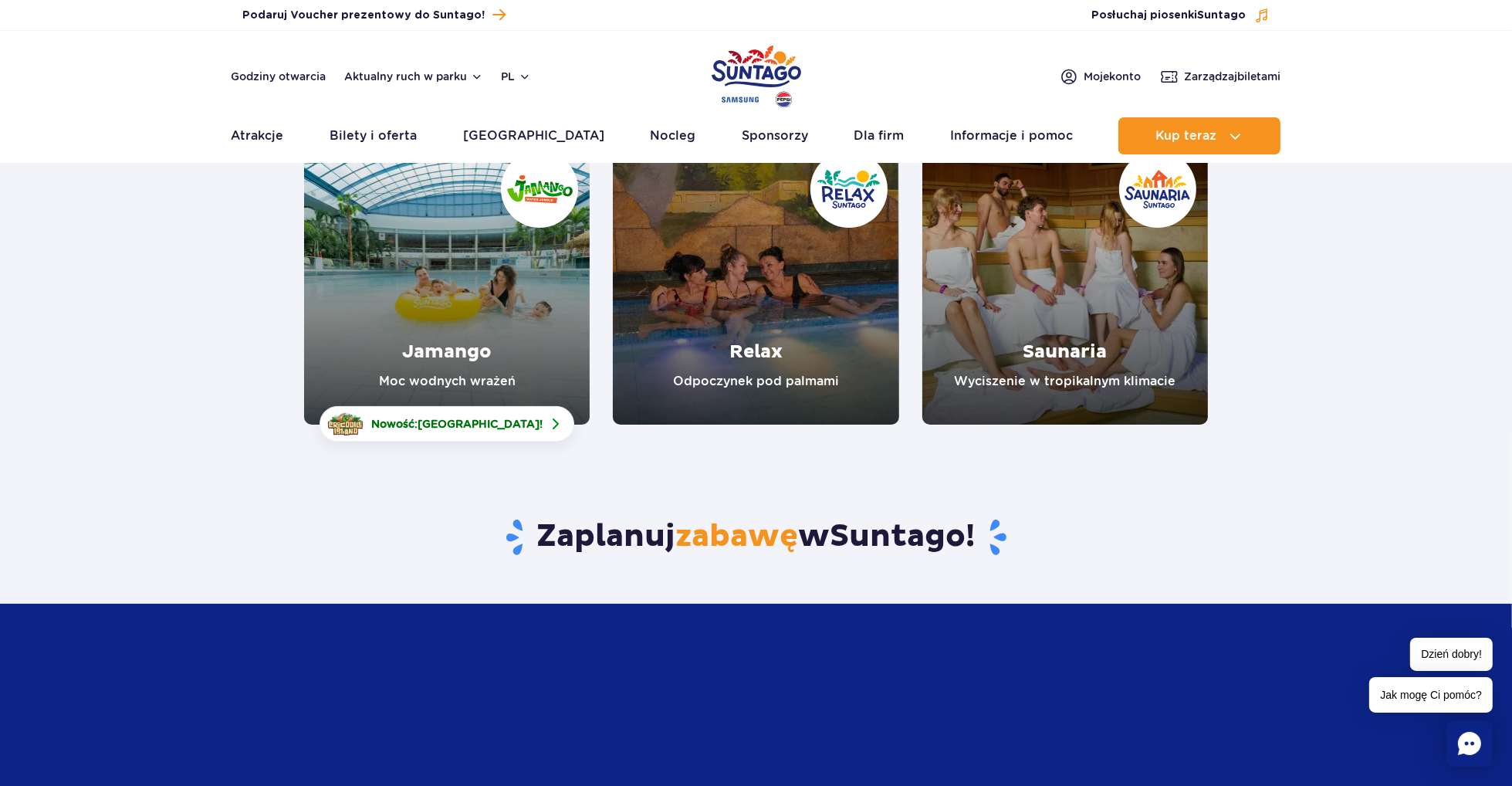
scroll to position [232, 0]
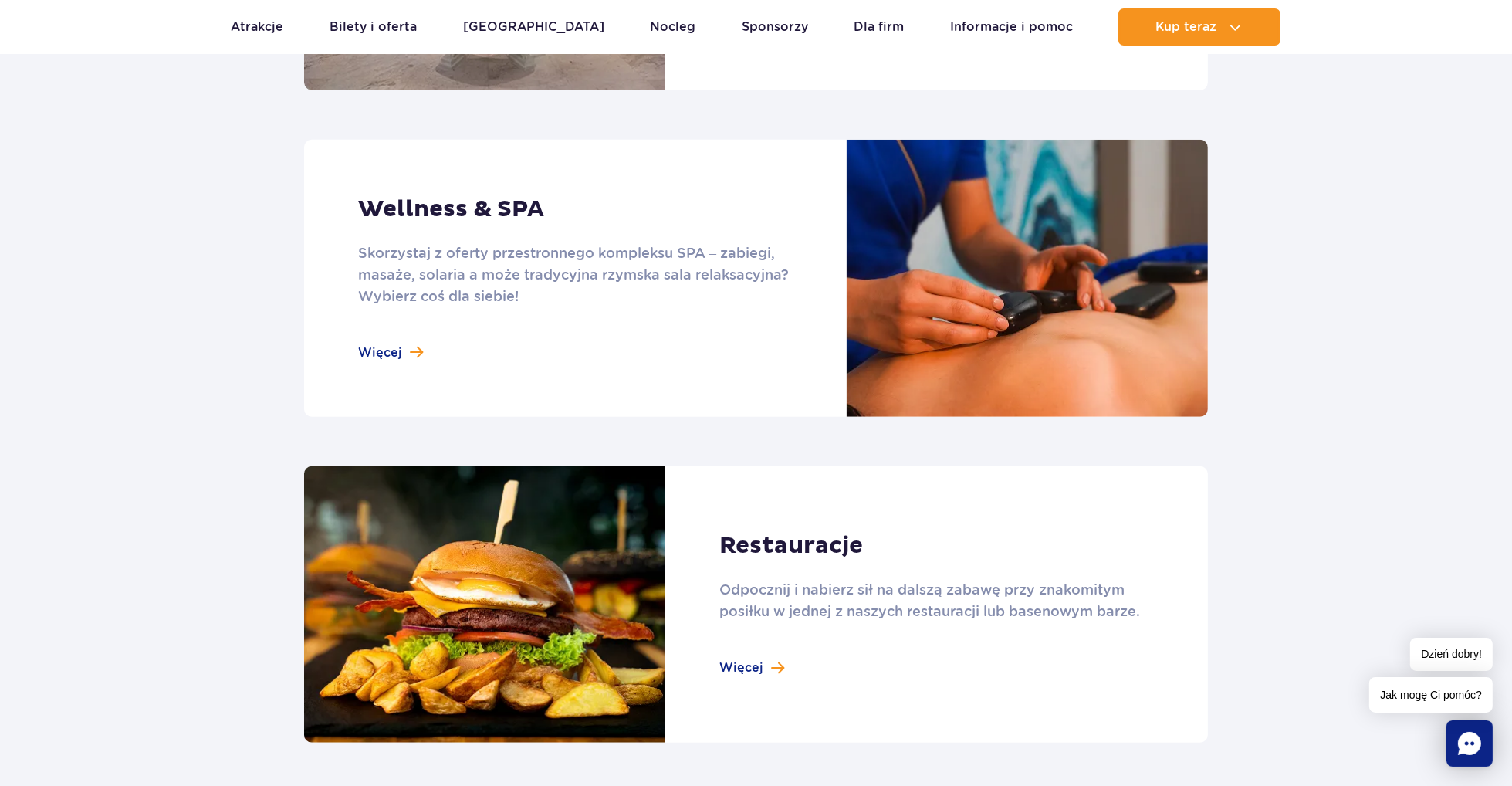
scroll to position [1622, 0]
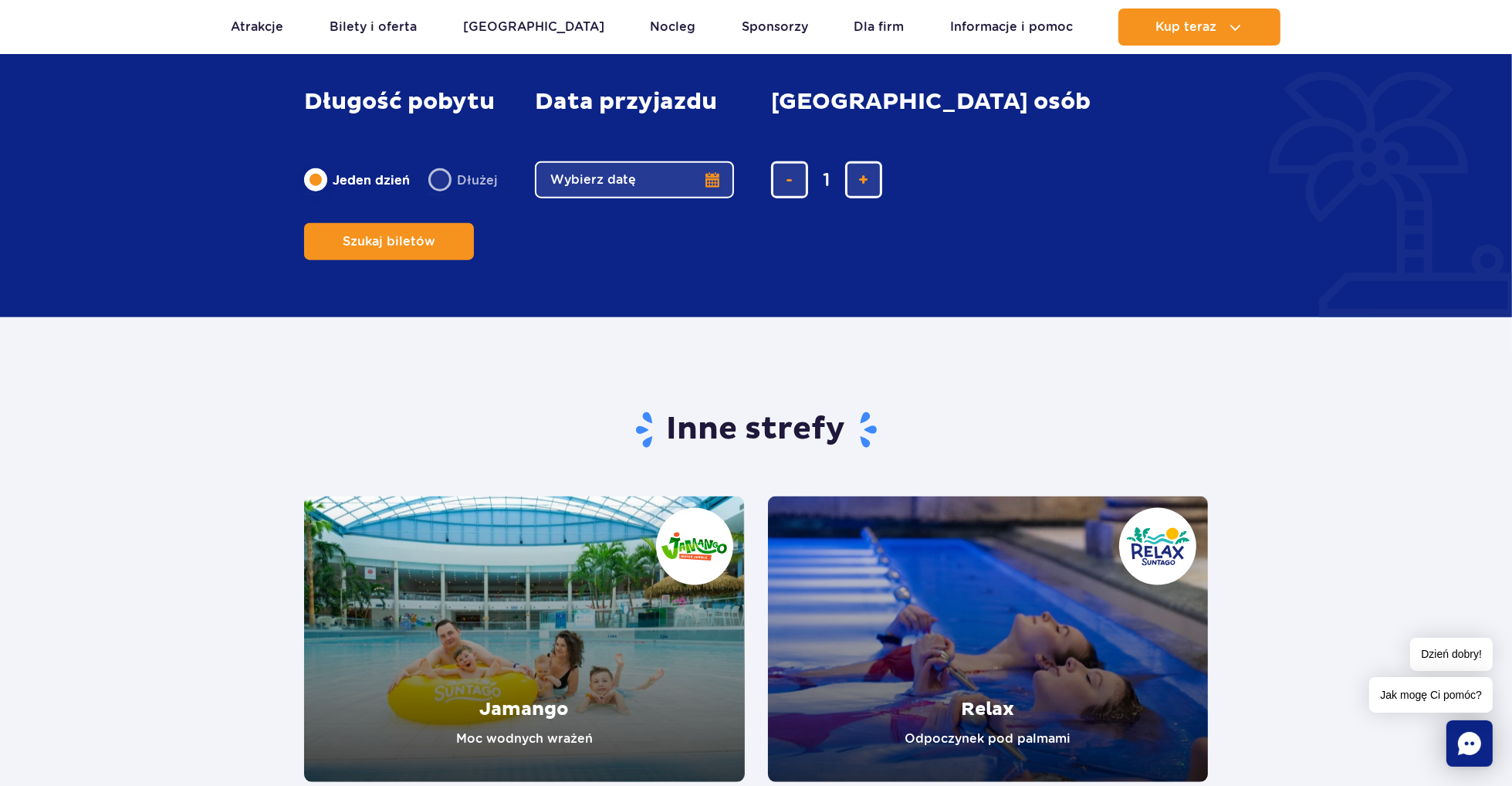
scroll to position [2626, 0]
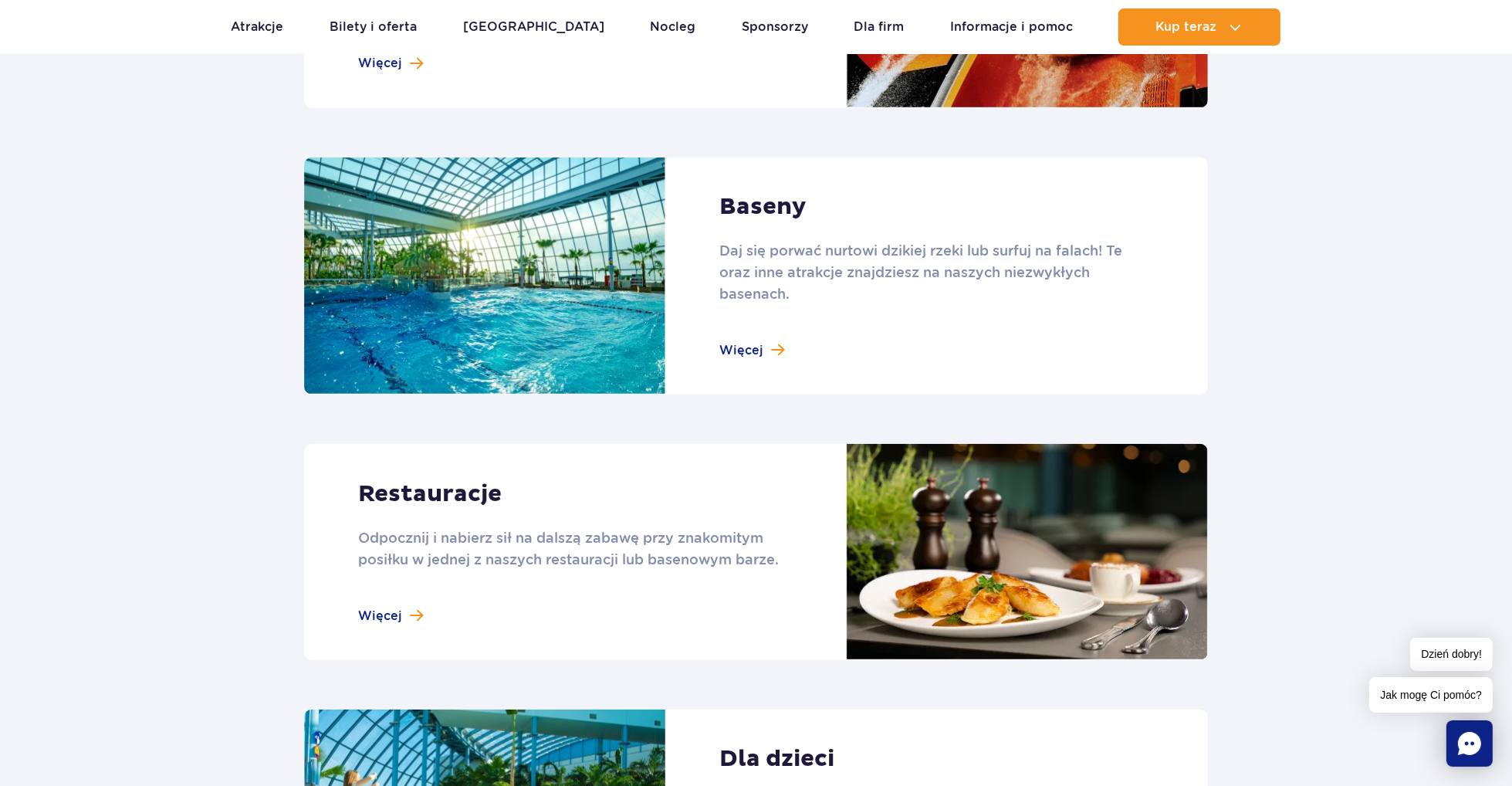
scroll to position [1545, 0]
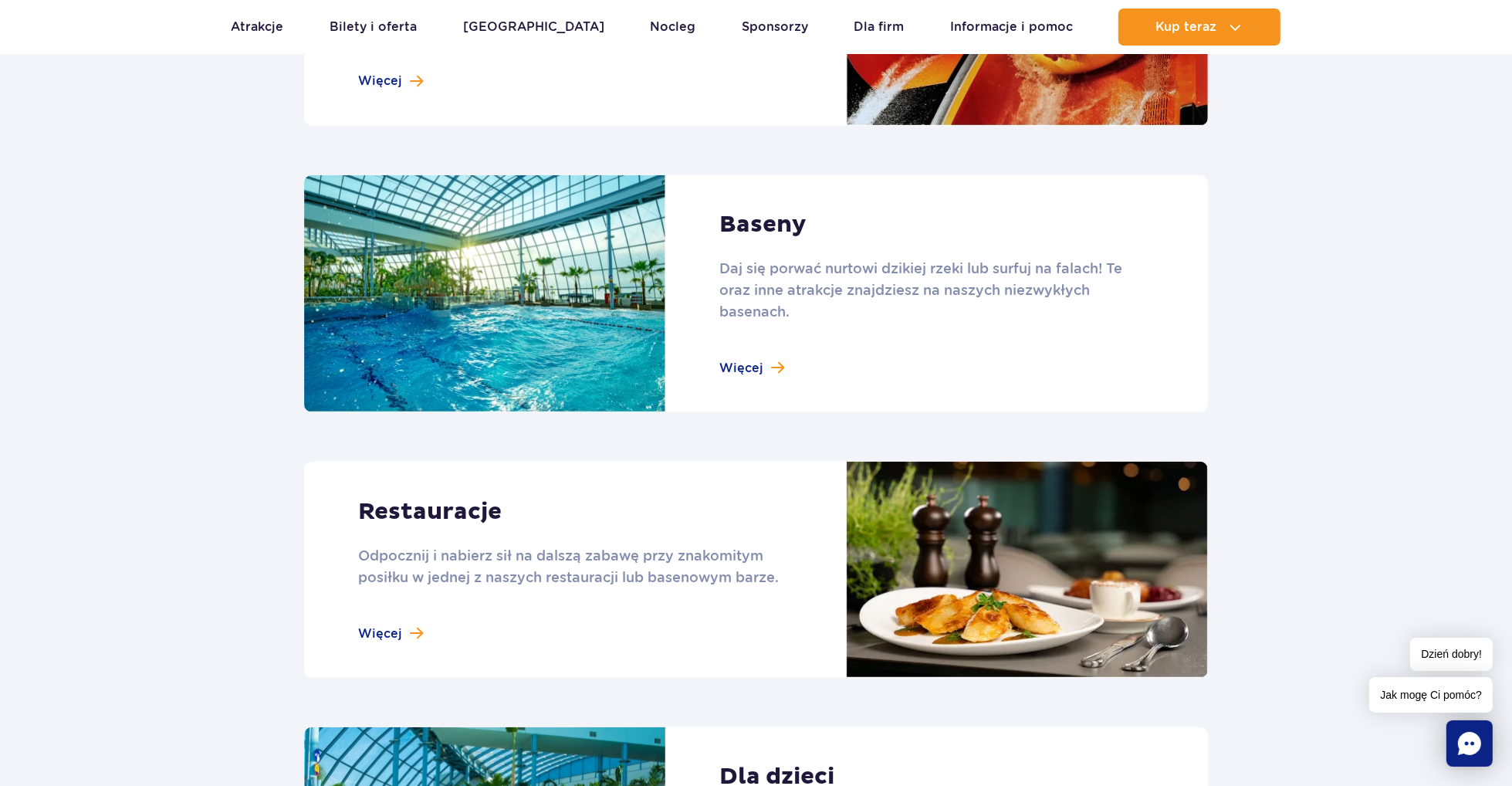
click at [760, 357] on link at bounding box center [756, 294] width 904 height 238
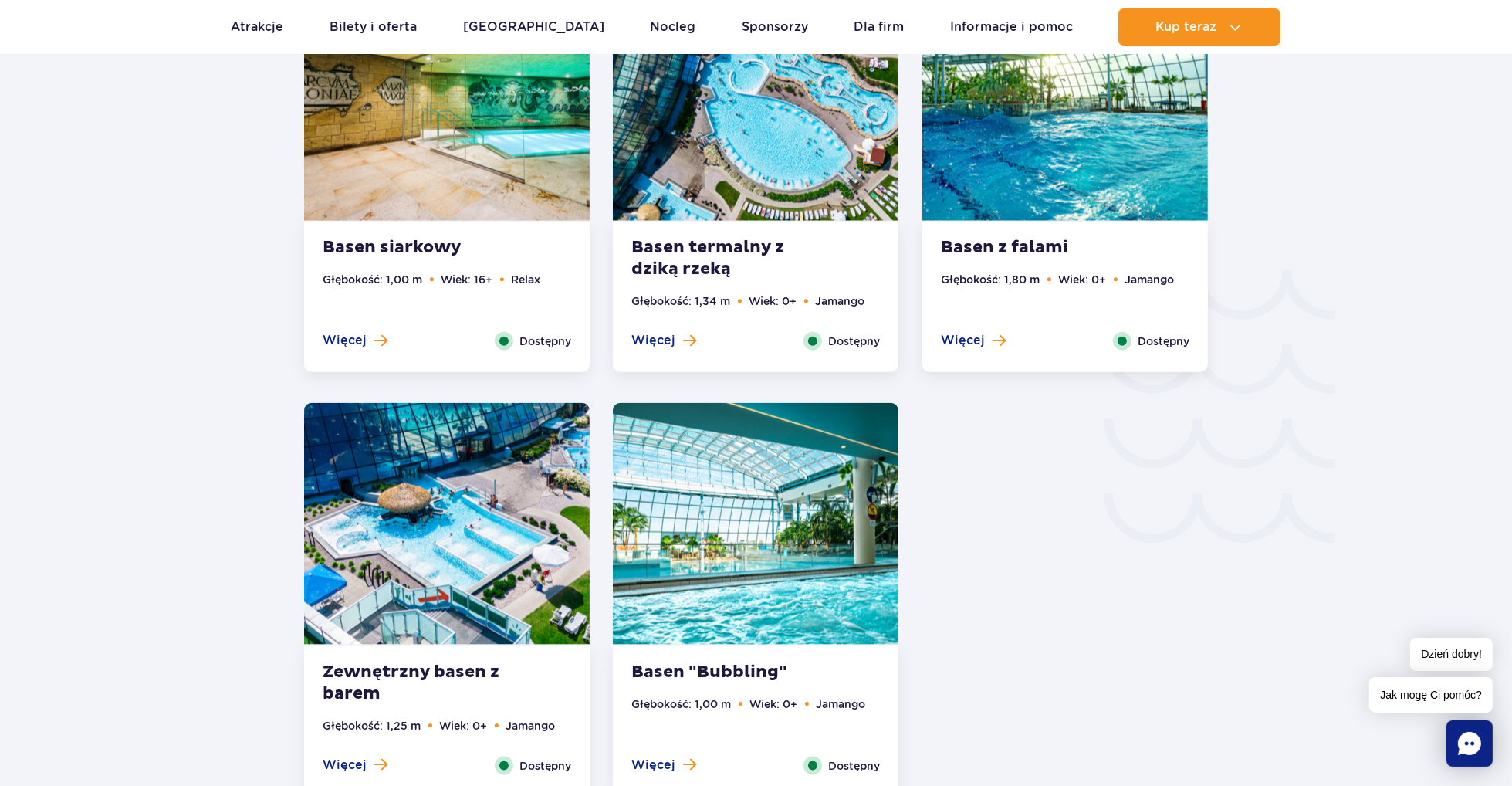
scroll to position [2704, 0]
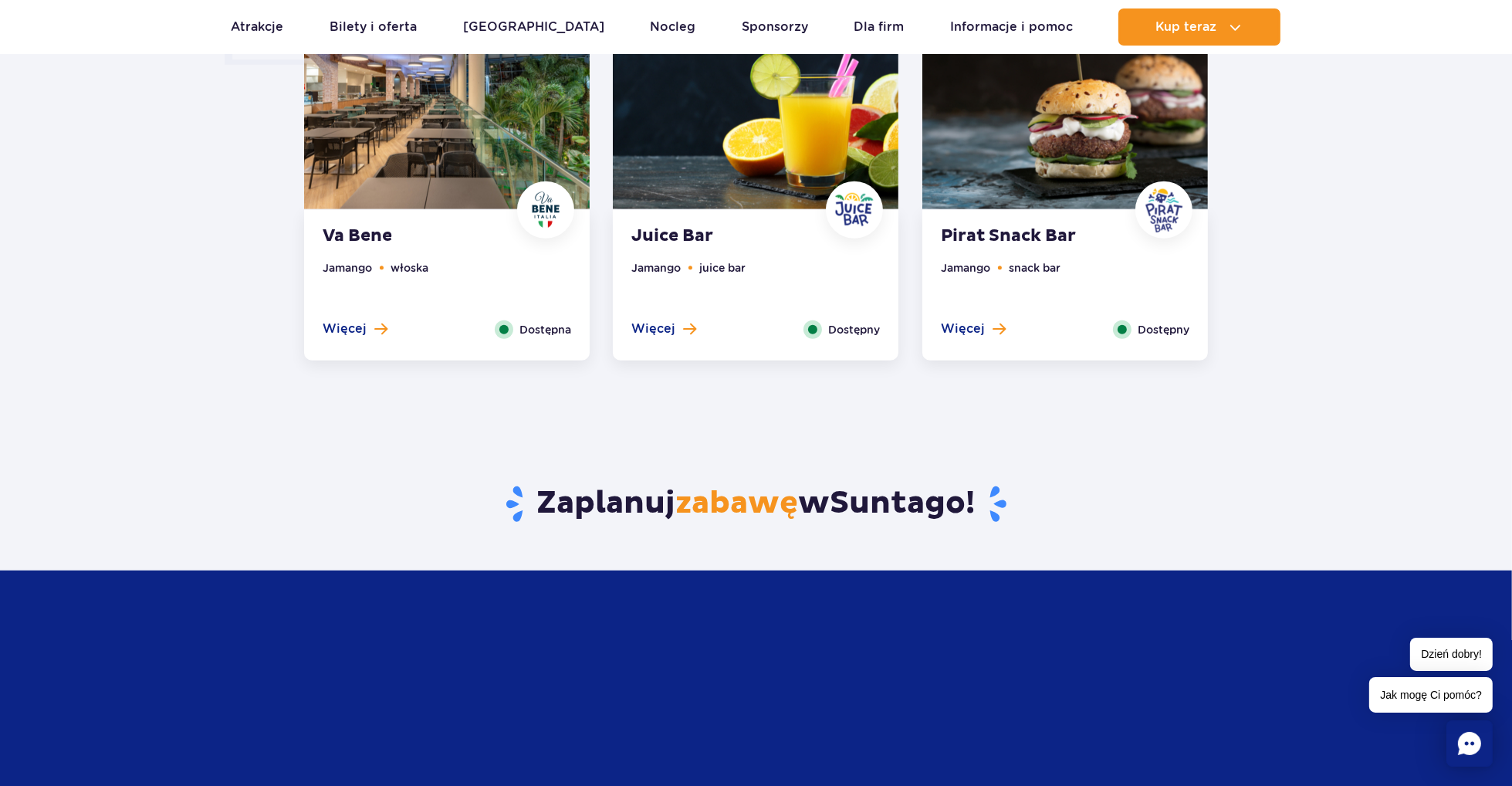
scroll to position [1159, 0]
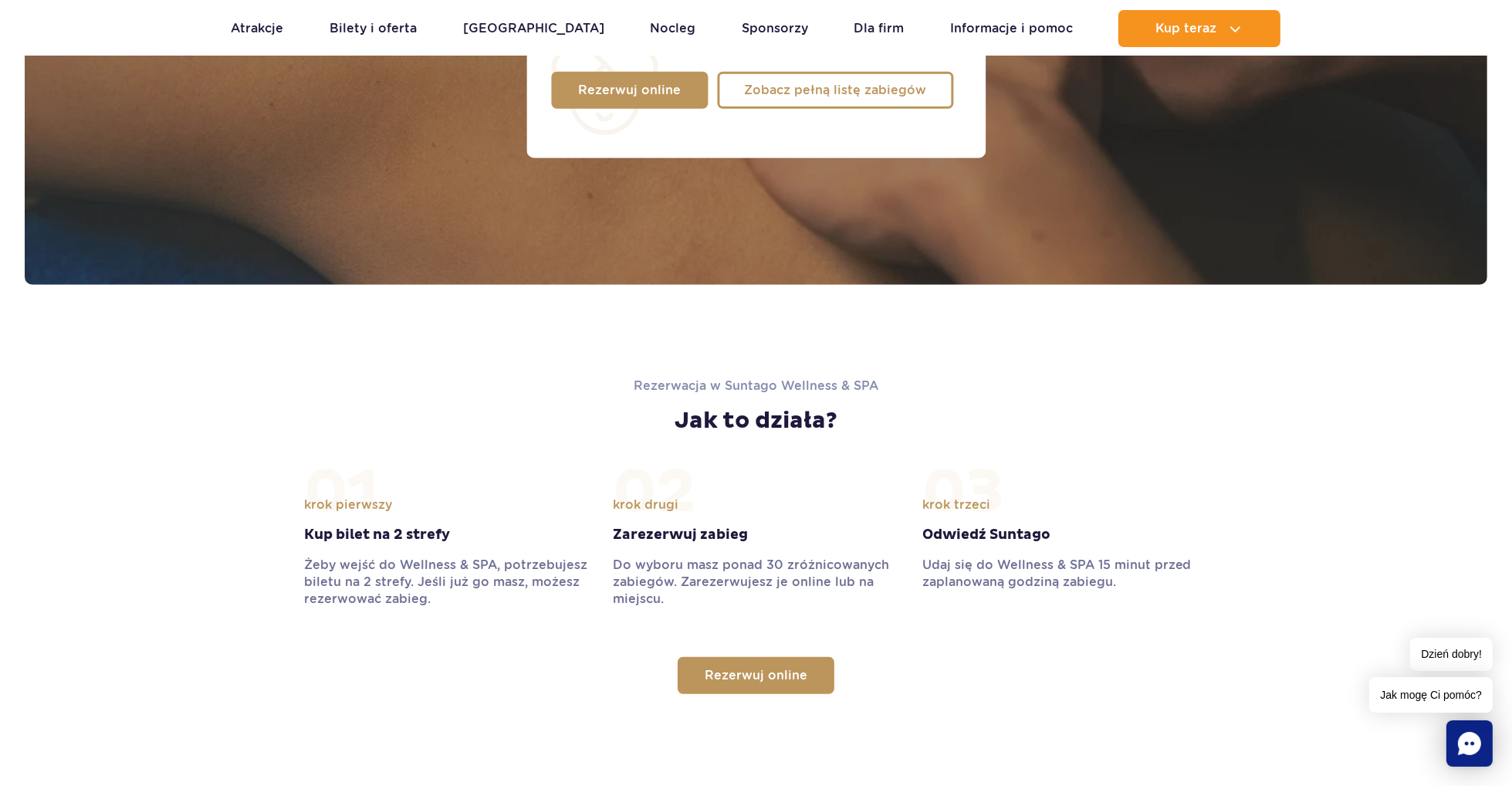
scroll to position [1391, 0]
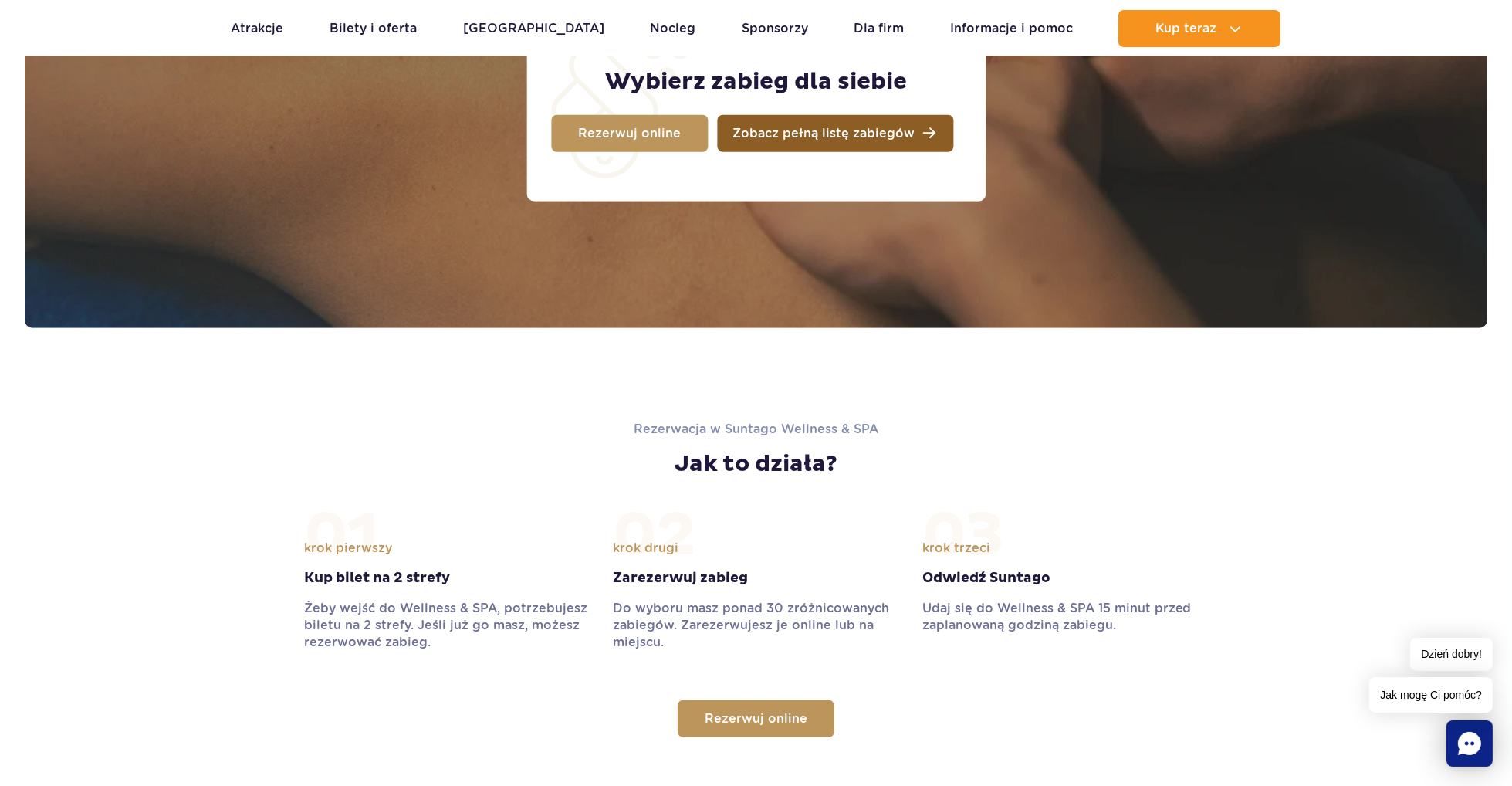
click at [766, 132] on span "Zobacz pełną listę zabiegów" at bounding box center [824, 134] width 182 height 12
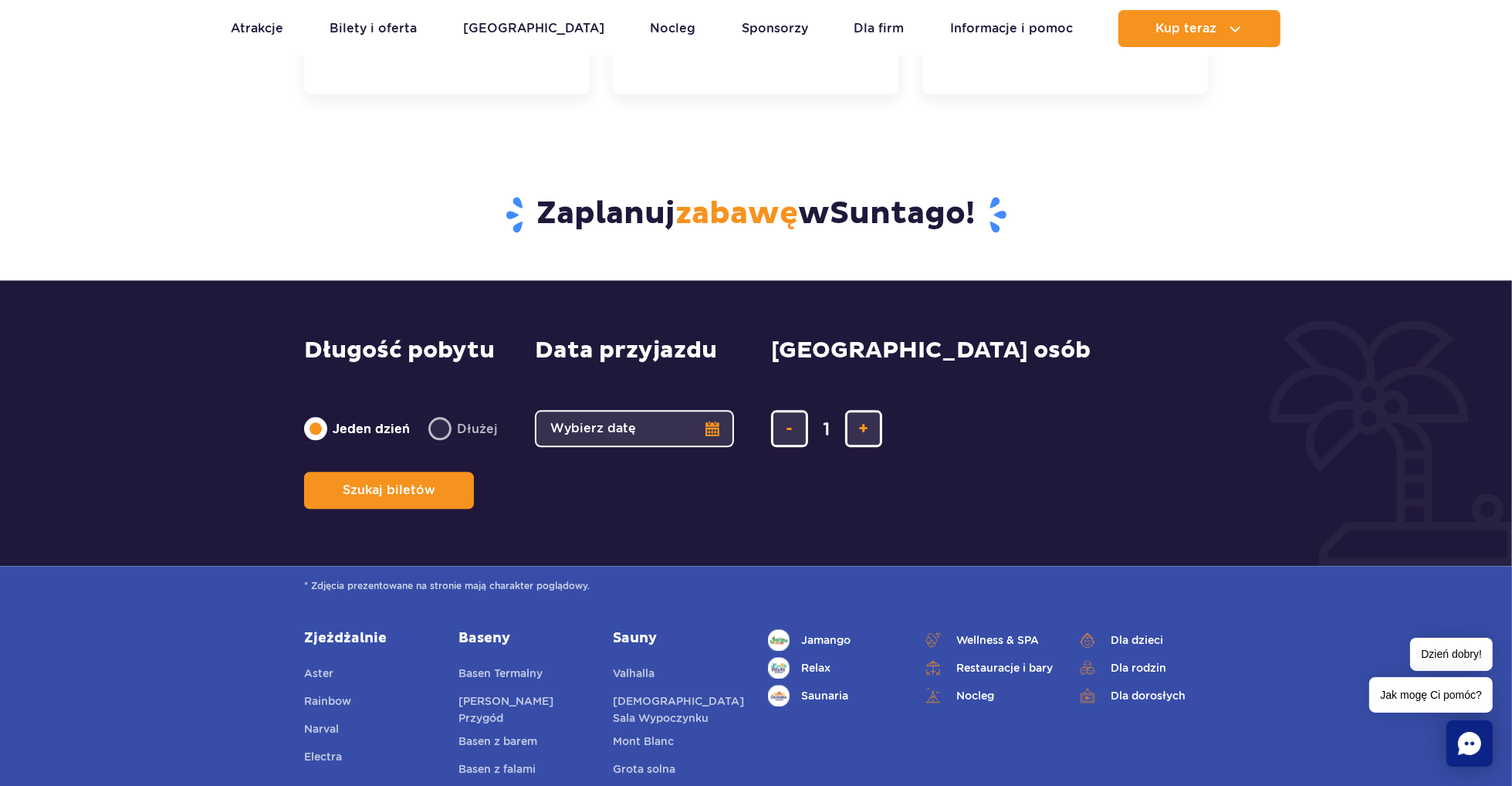
scroll to position [4635, 0]
